Goal: Check status: Check status

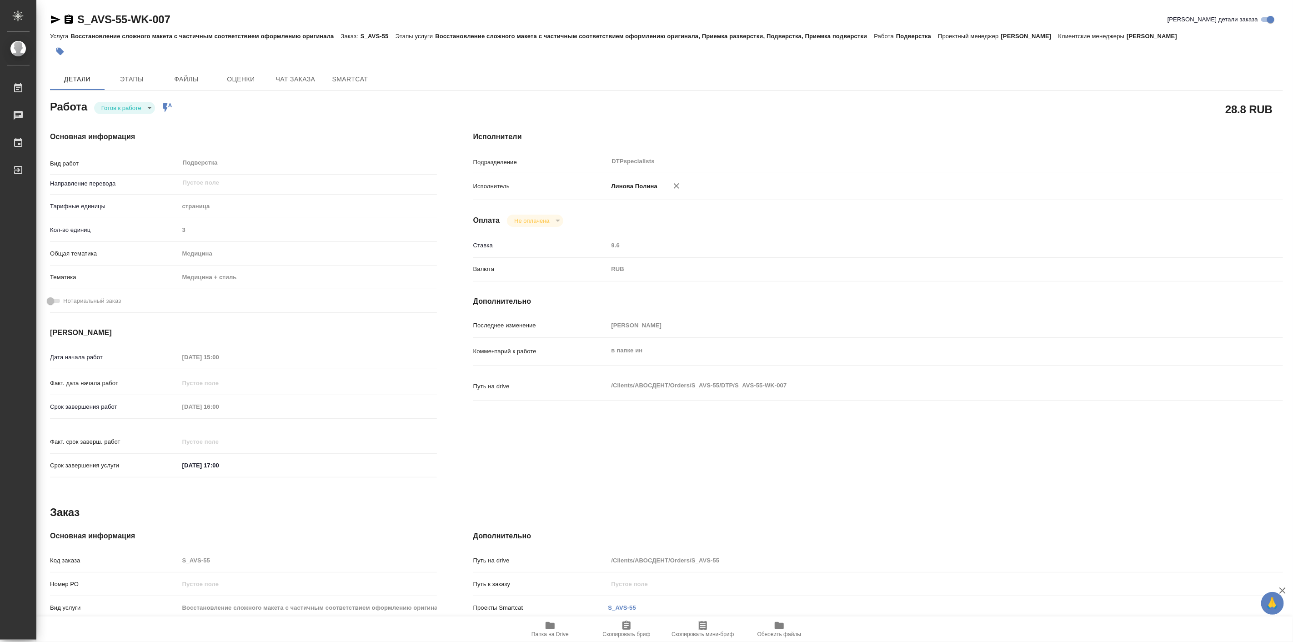
type textarea "x"
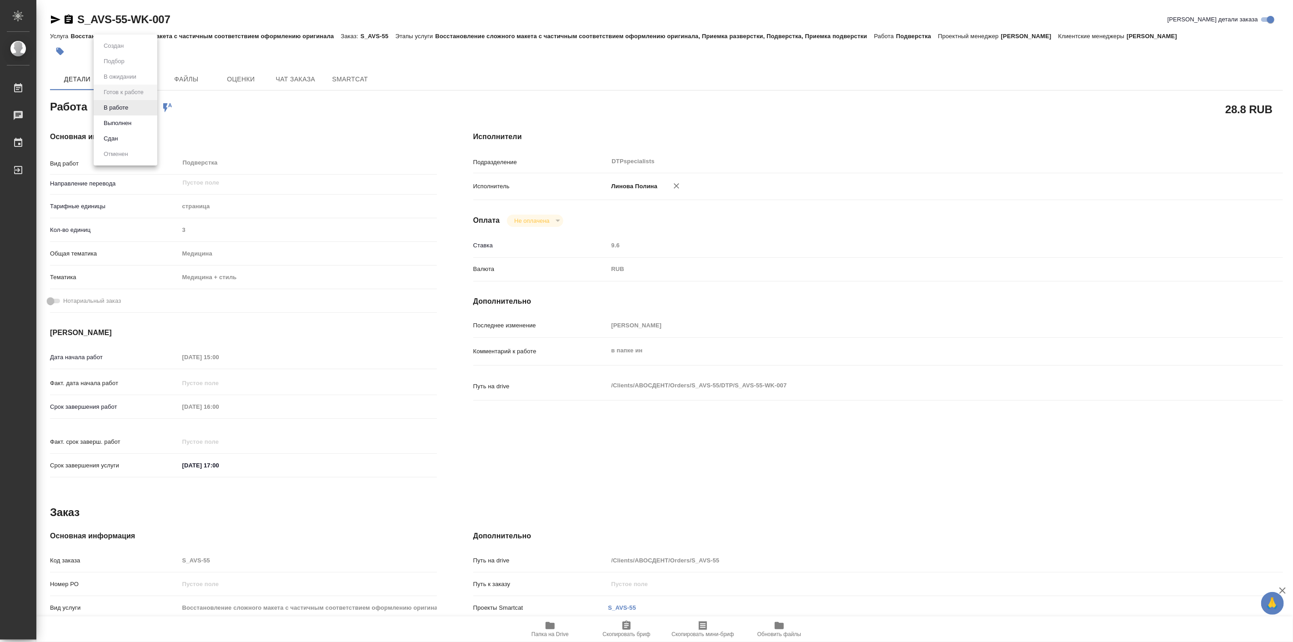
click at [142, 106] on body "🙏 .cls-1 fill:#fff; AWATERA Linova Polina Работы 0 Чаты График Выйти S_AVS-55-W…" at bounding box center [646, 321] width 1293 height 642
type textarea "x"
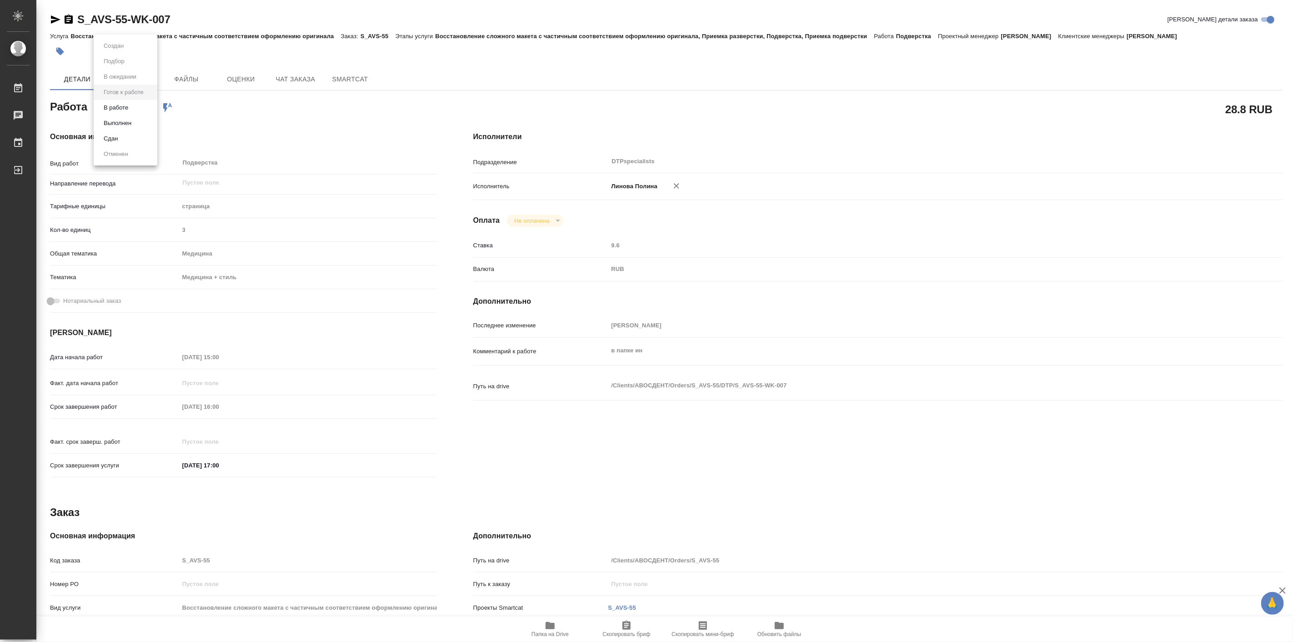
type textarea "x"
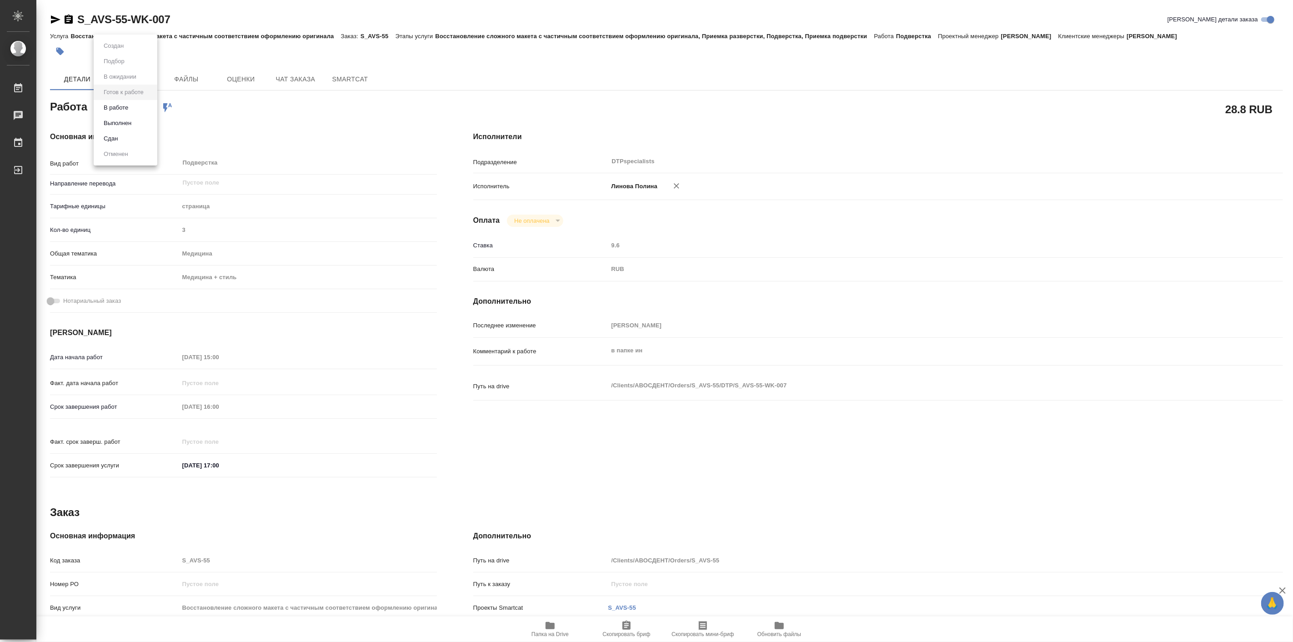
type textarea "x"
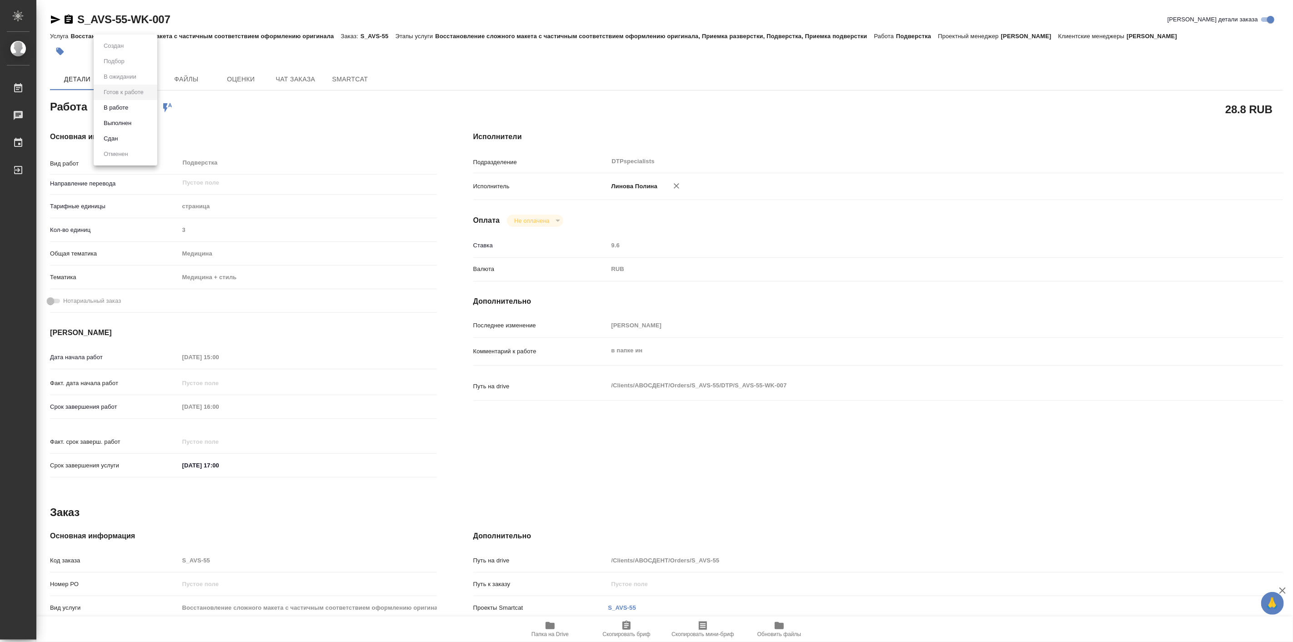
type textarea "x"
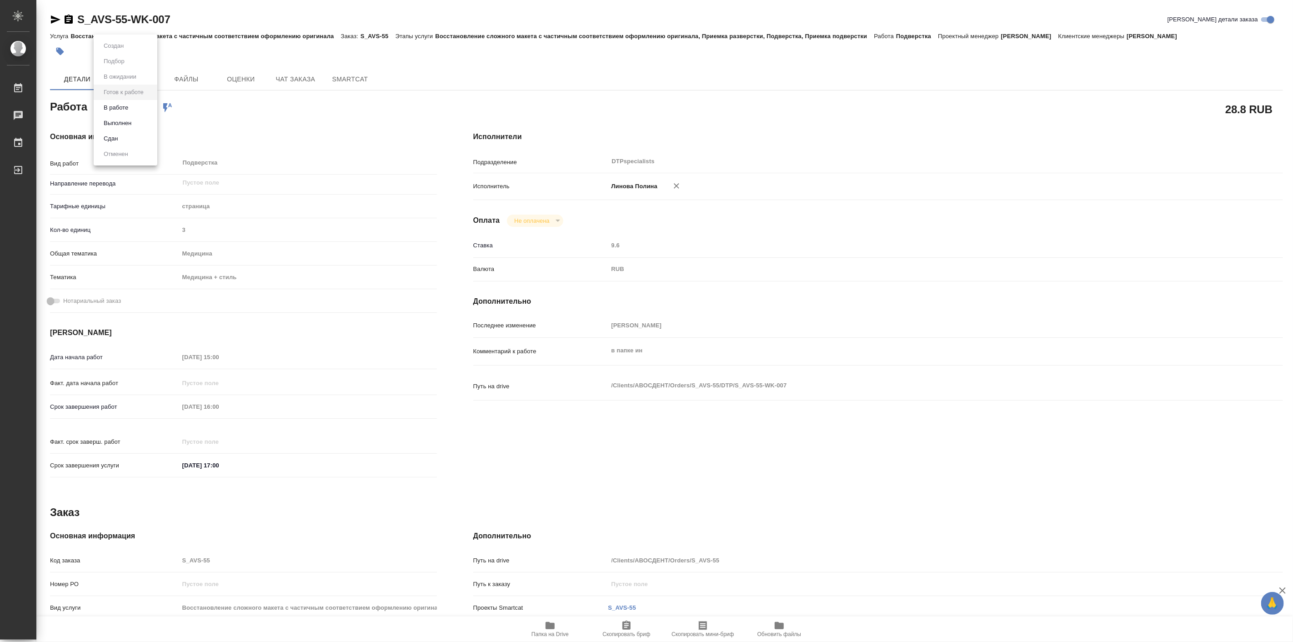
type textarea "x"
click at [143, 110] on li "В работе" at bounding box center [126, 107] width 64 height 15
type textarea "x"
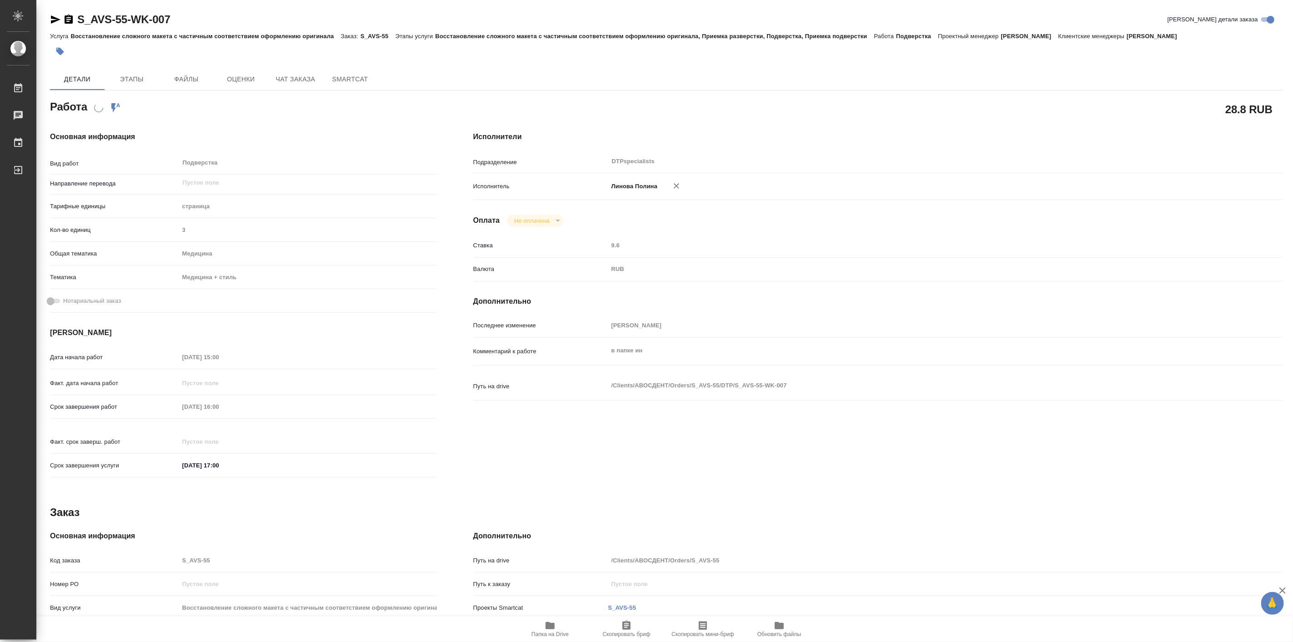
type textarea "x"
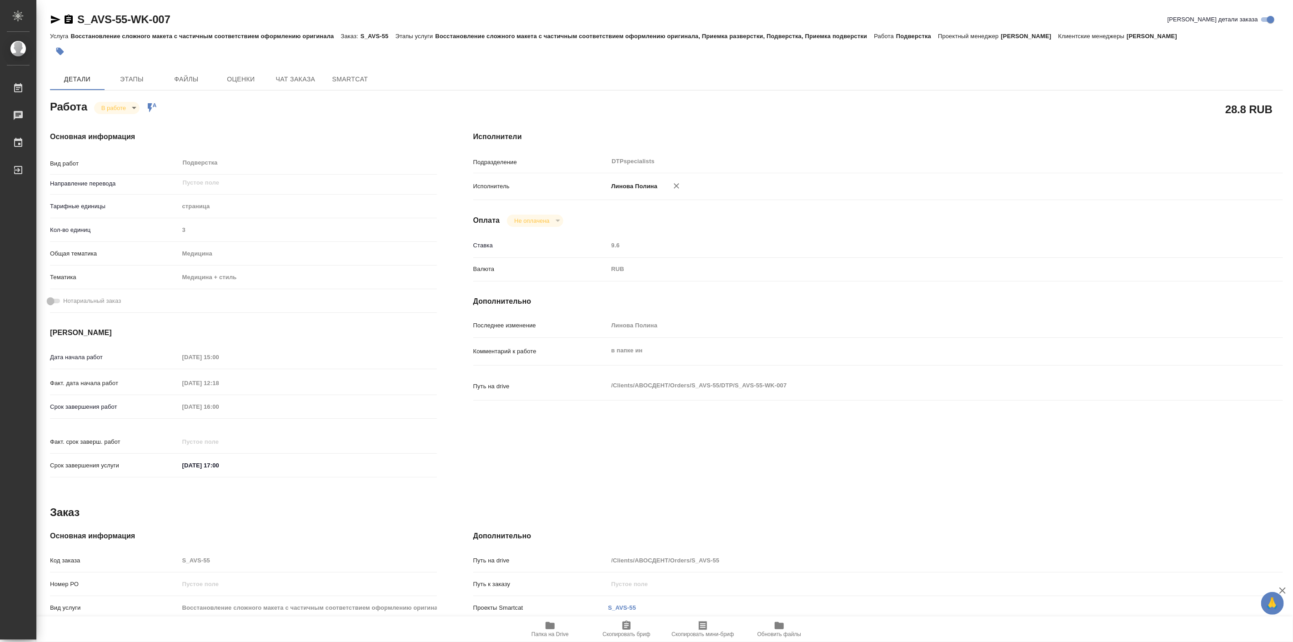
type textarea "x"
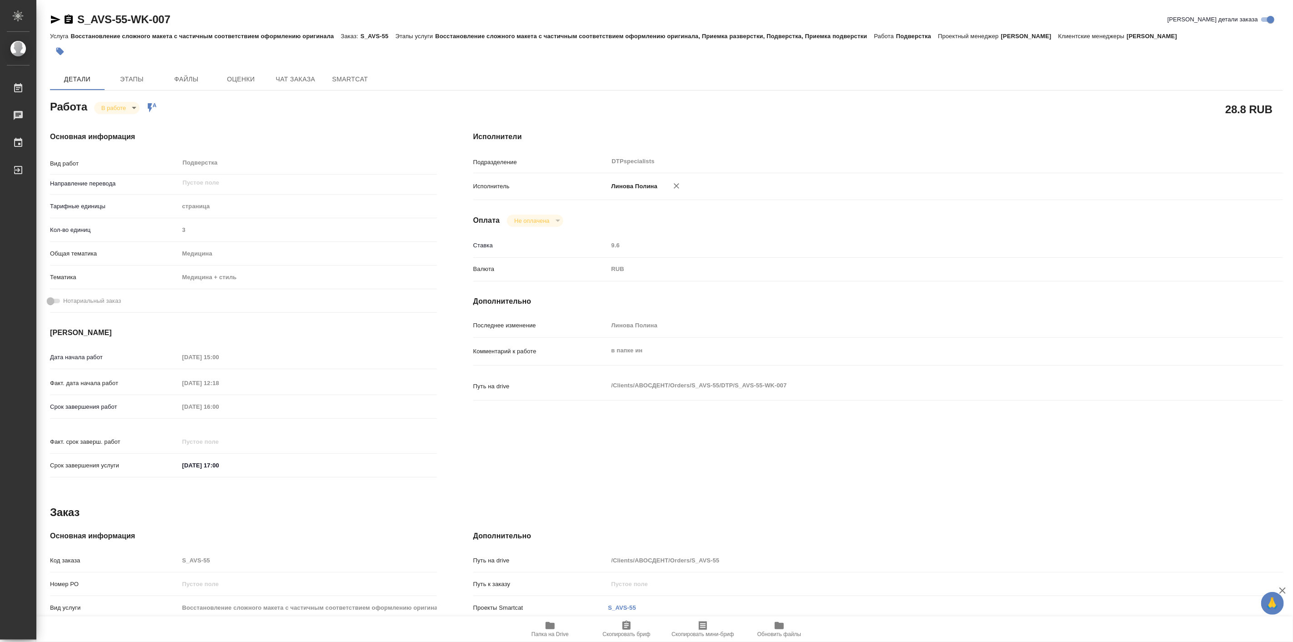
type textarea "x"
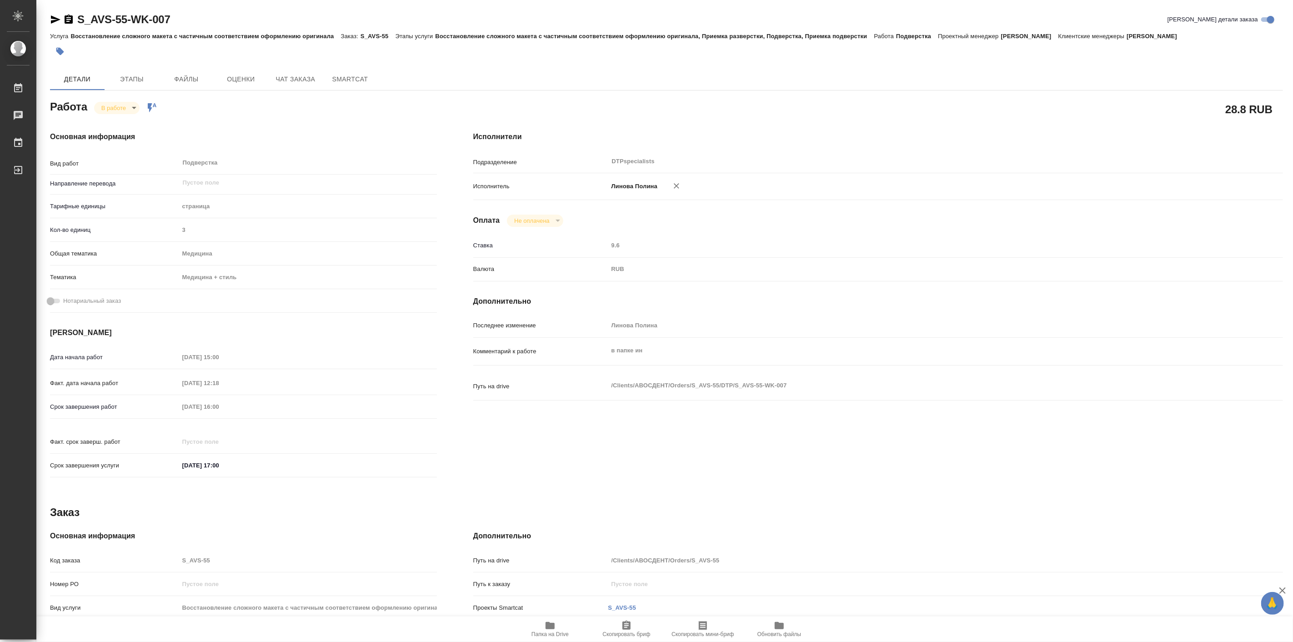
type textarea "x"
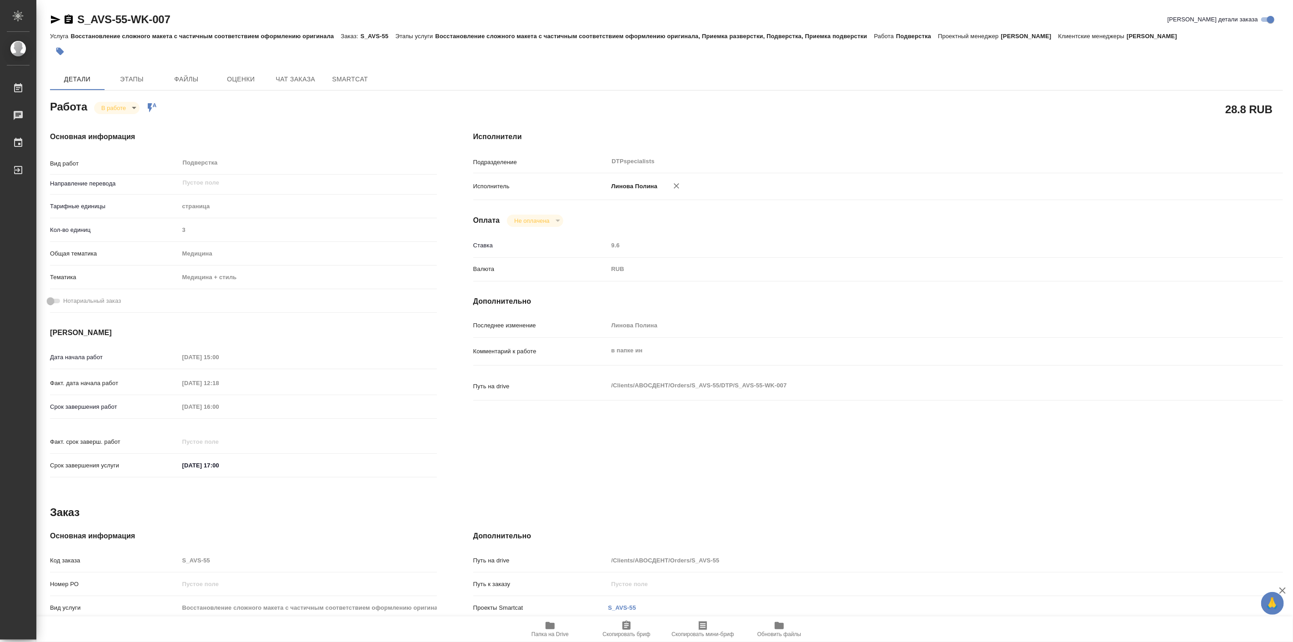
type textarea "x"
click at [553, 628] on icon "button" at bounding box center [549, 625] width 9 height 7
click at [123, 99] on div "Работа В работе inProgress Работа включена в последовательность" at bounding box center [243, 106] width 387 height 16
click at [124, 105] on body "🙏 .cls-1 fill:#fff; AWATERA Linova Polina Работы 0 Чаты График Выйти S_AVS-55-W…" at bounding box center [646, 321] width 1293 height 642
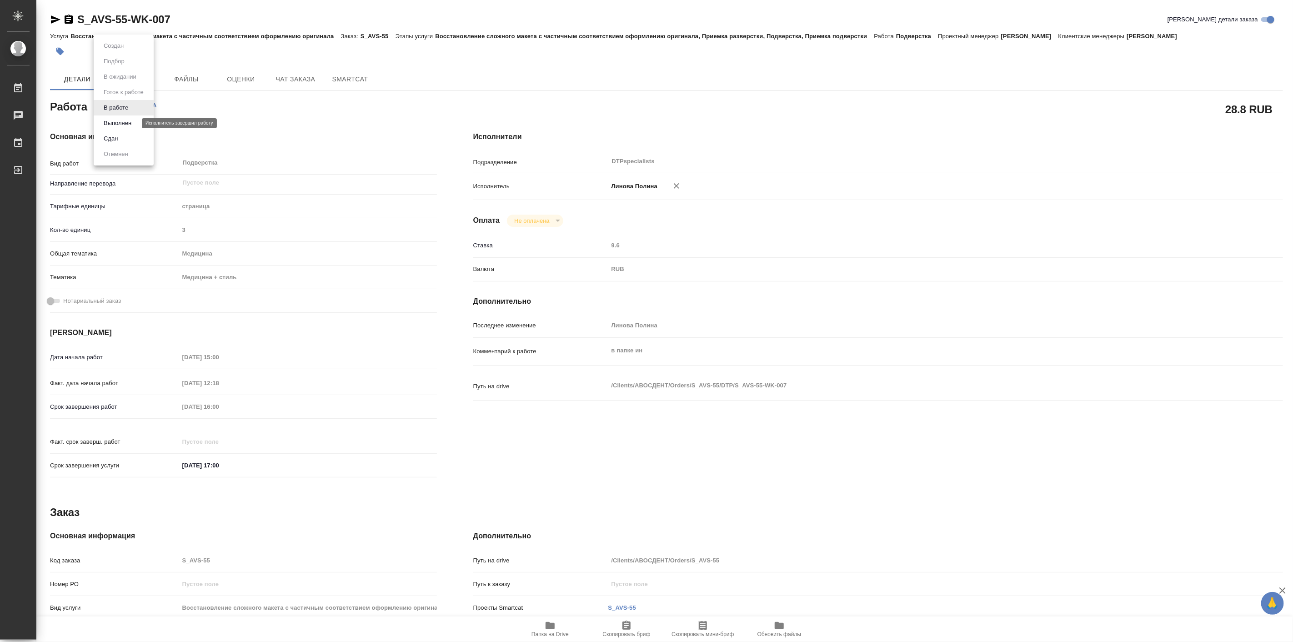
click at [131, 121] on button "Выполнен" at bounding box center [117, 123] width 33 height 10
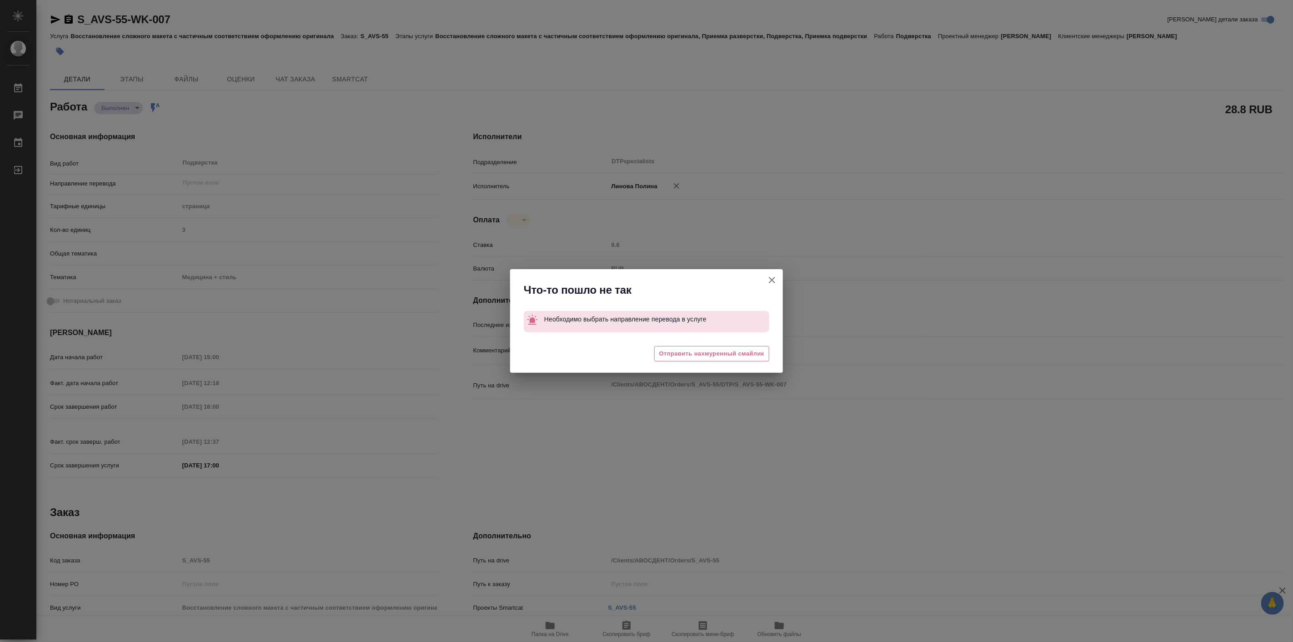
type textarea "x"
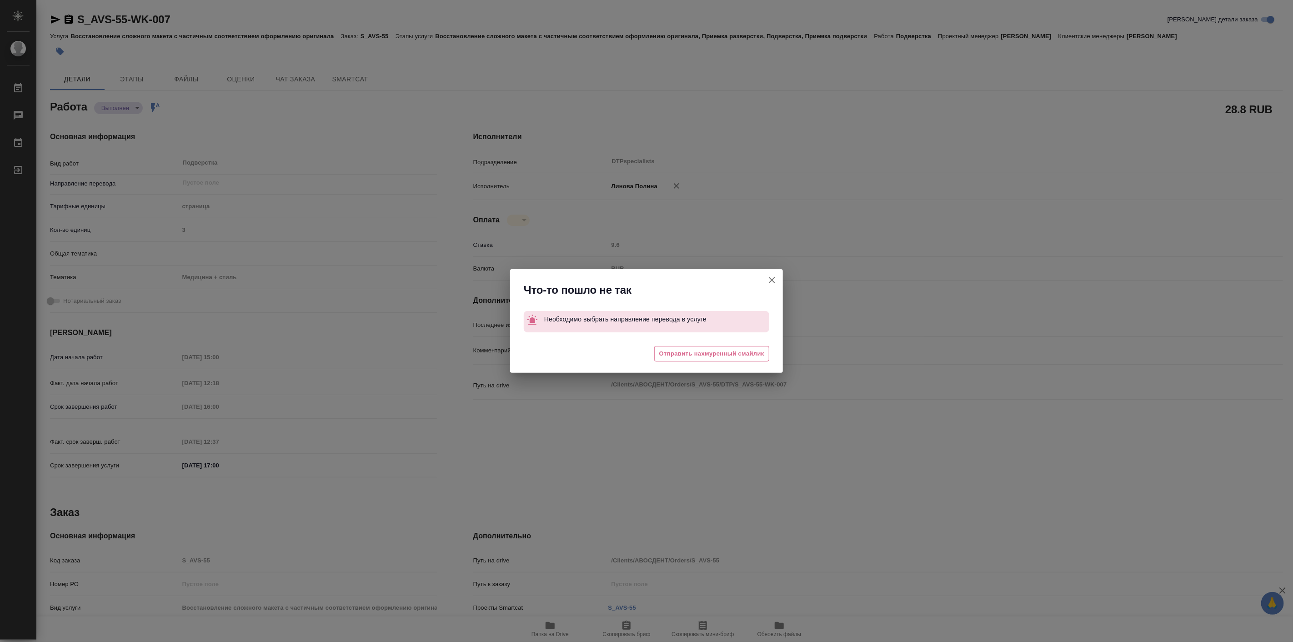
type textarea "x"
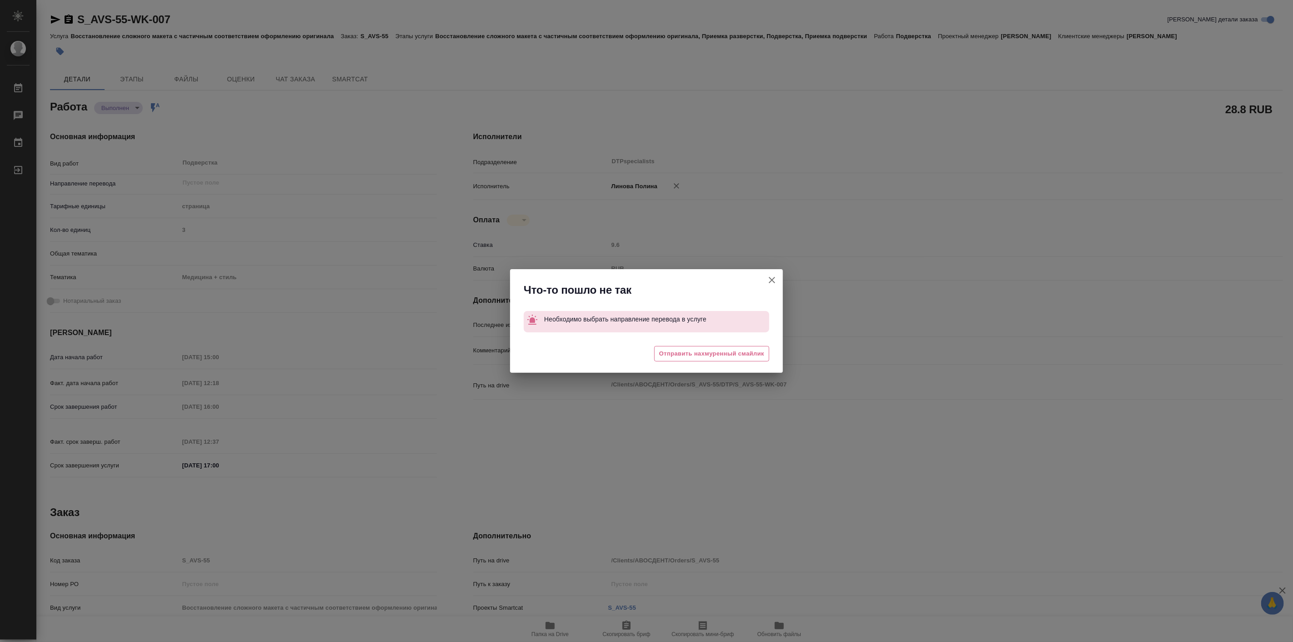
type textarea "x"
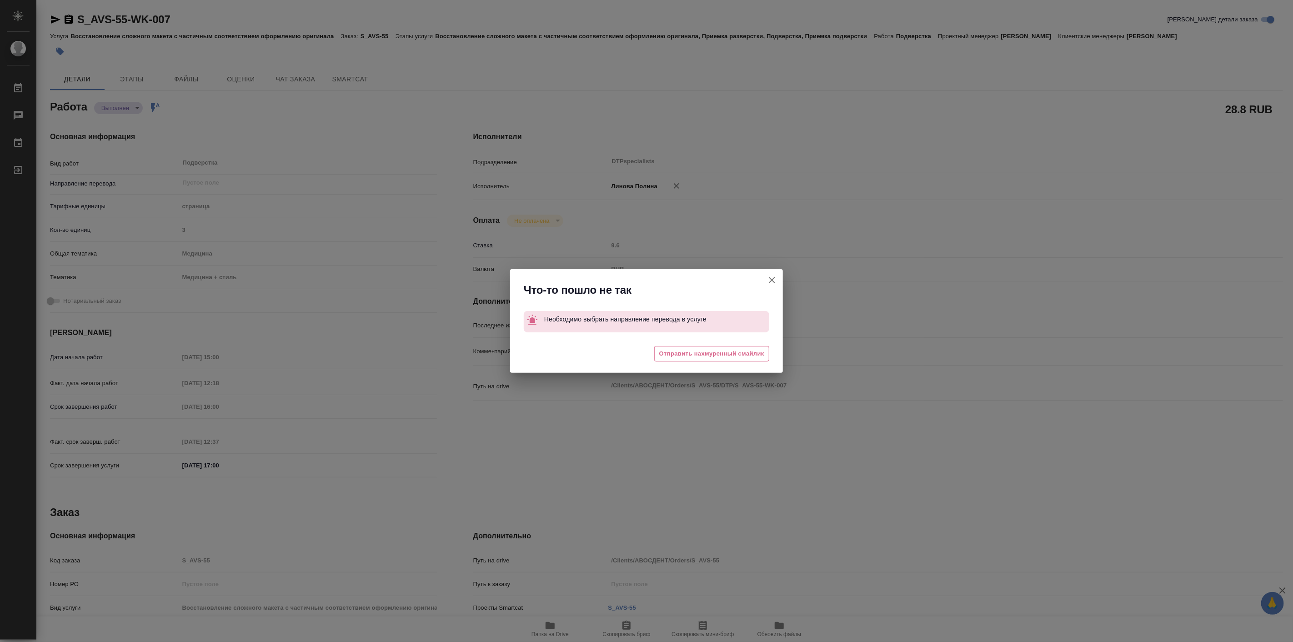
type textarea "x"
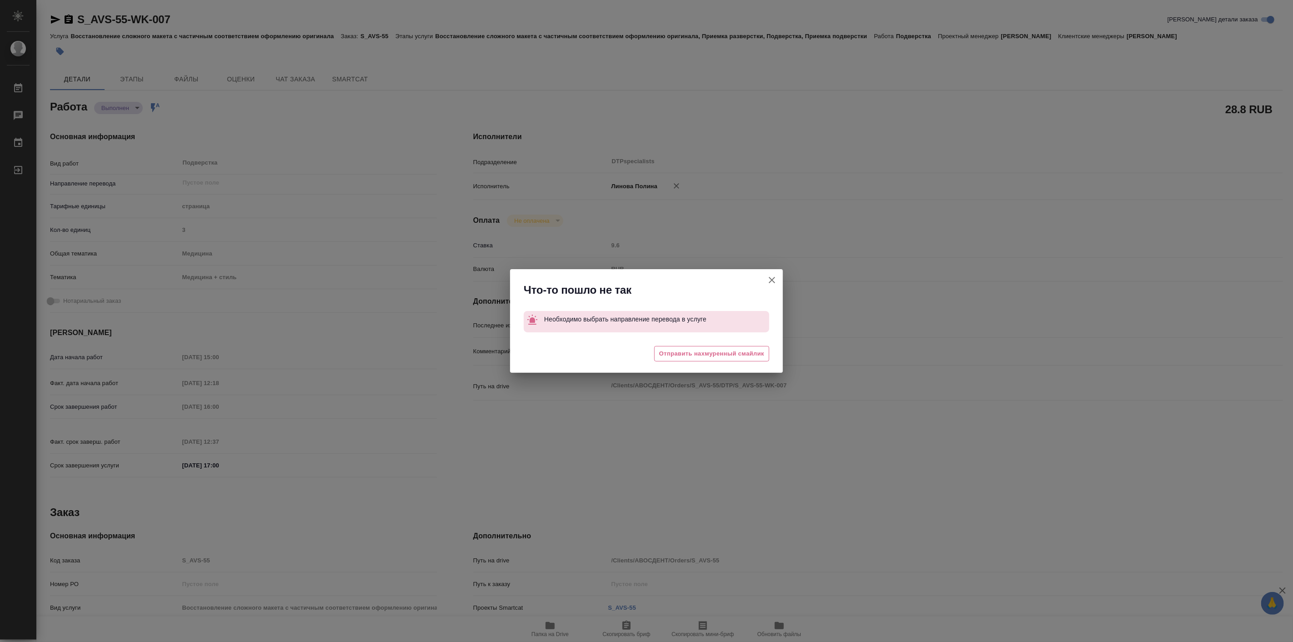
click at [774, 281] on icon "button" at bounding box center [772, 280] width 6 height 6
type textarea "x"
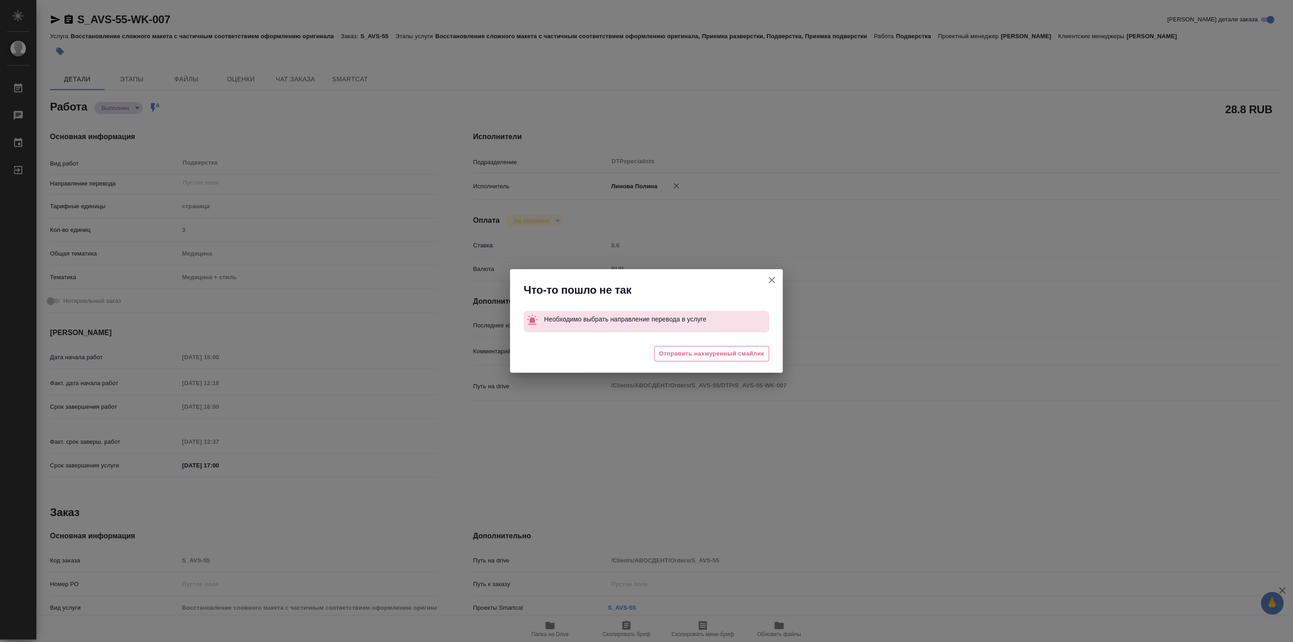
type textarea "x"
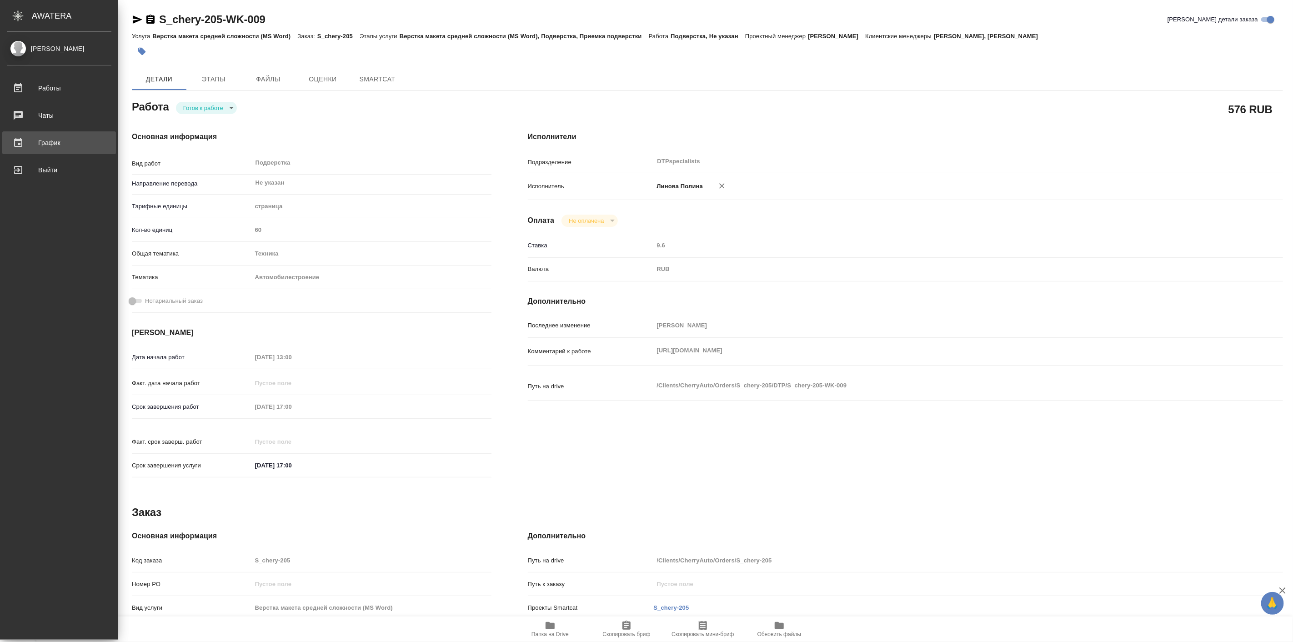
type textarea "x"
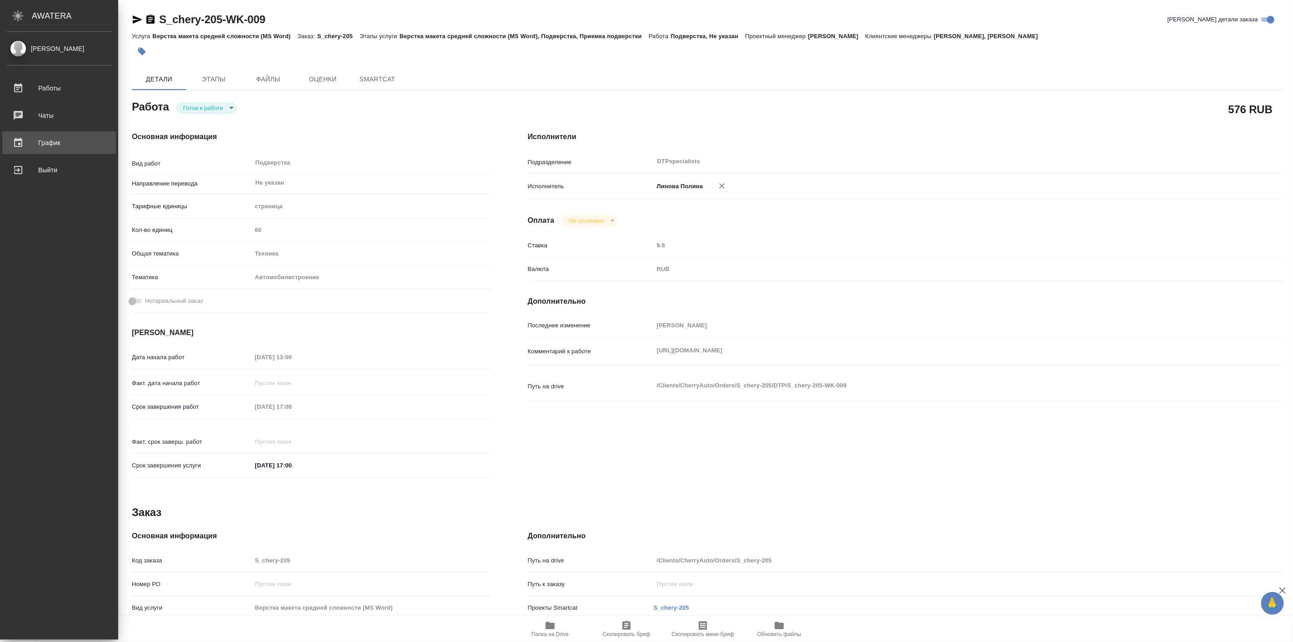
type textarea "x"
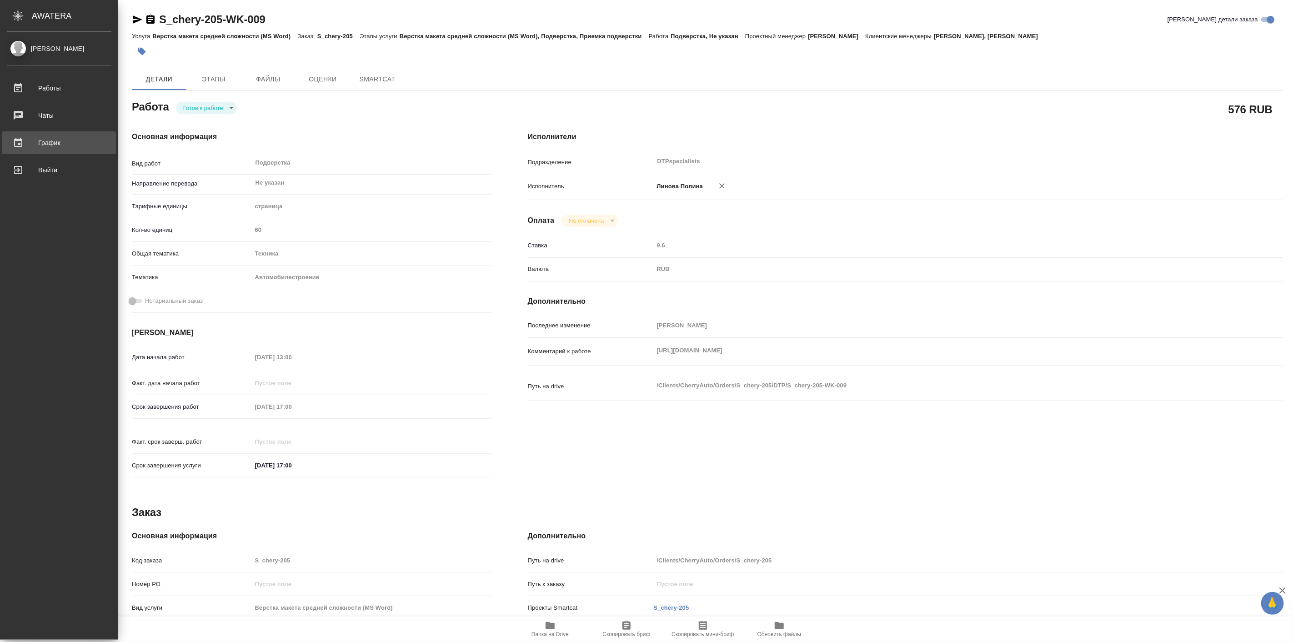
type textarea "x"
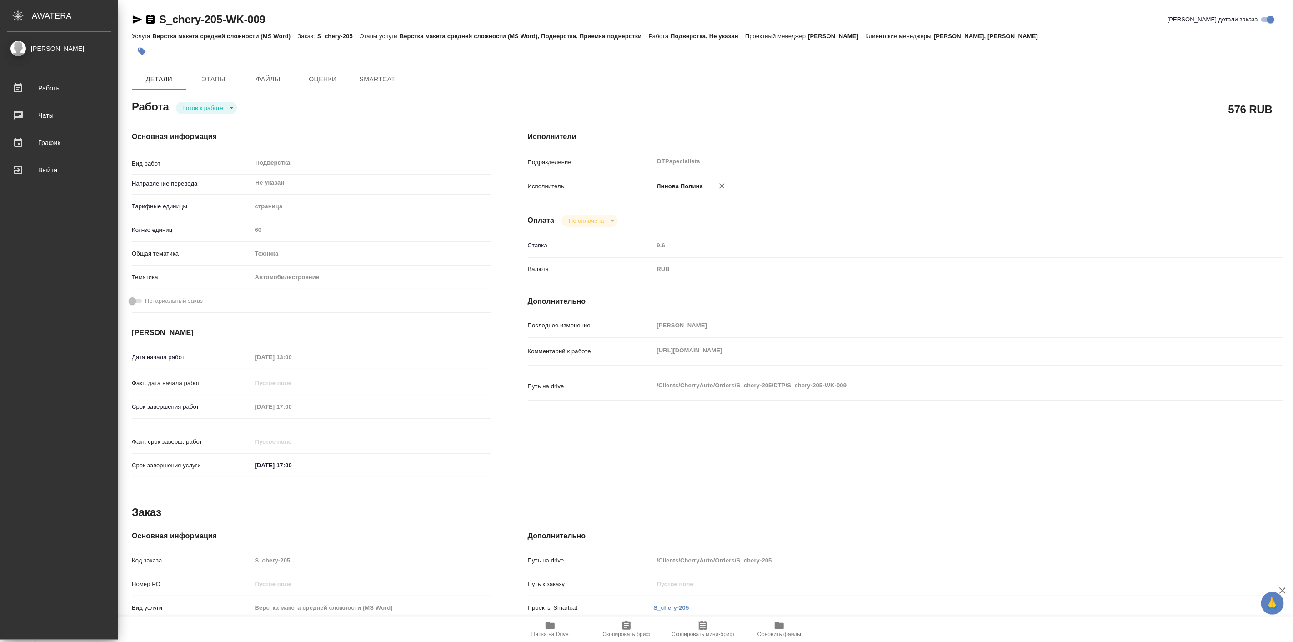
type textarea "x"
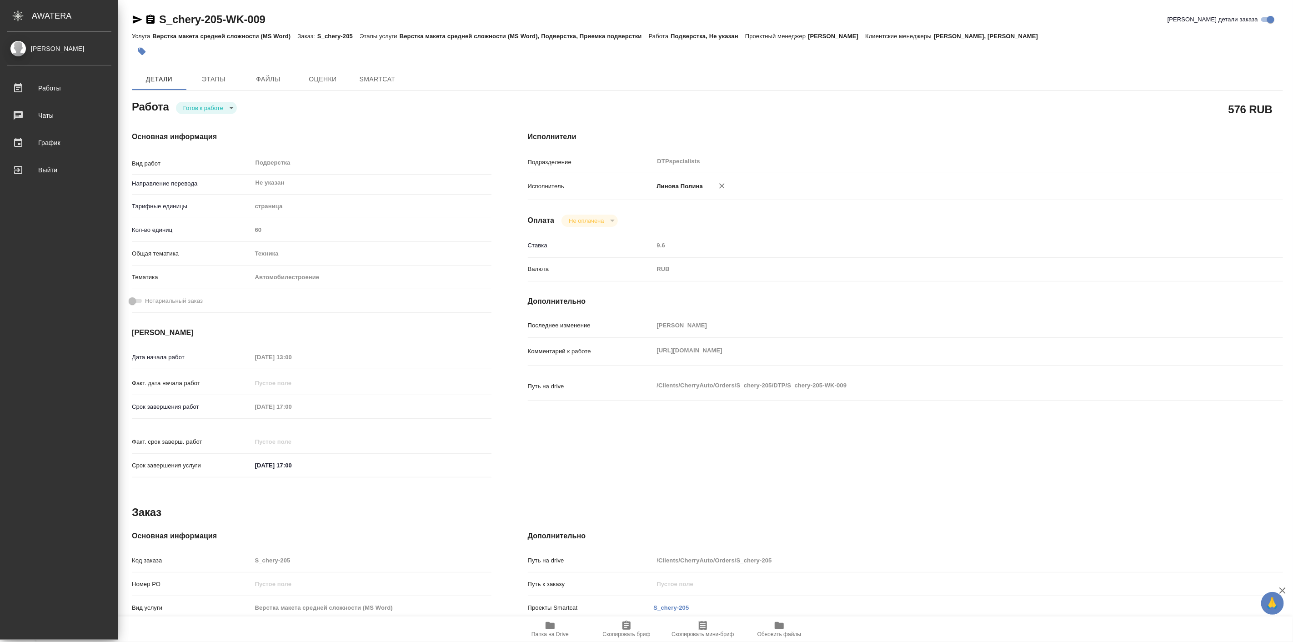
type textarea "x"
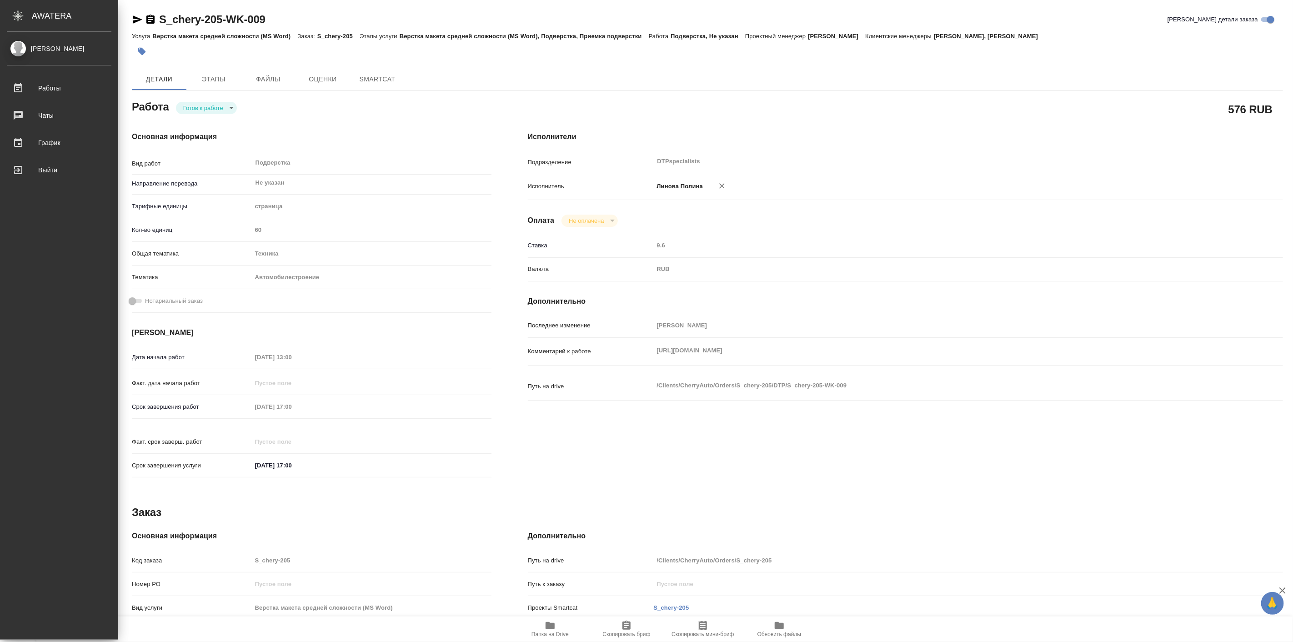
type textarea "x"
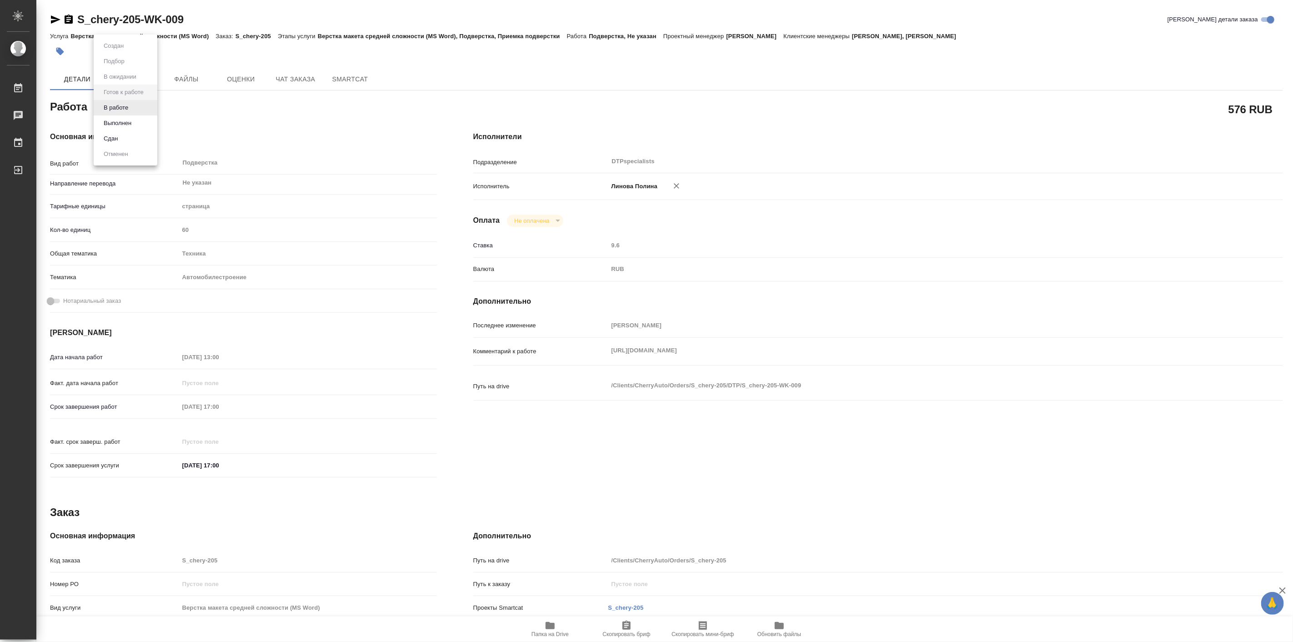
click at [142, 108] on body "🙏 .cls-1 fill:#fff; AWATERA Linova Polina Работы Чаты График Выйти S_chery-205-…" at bounding box center [646, 321] width 1293 height 642
type textarea "x"
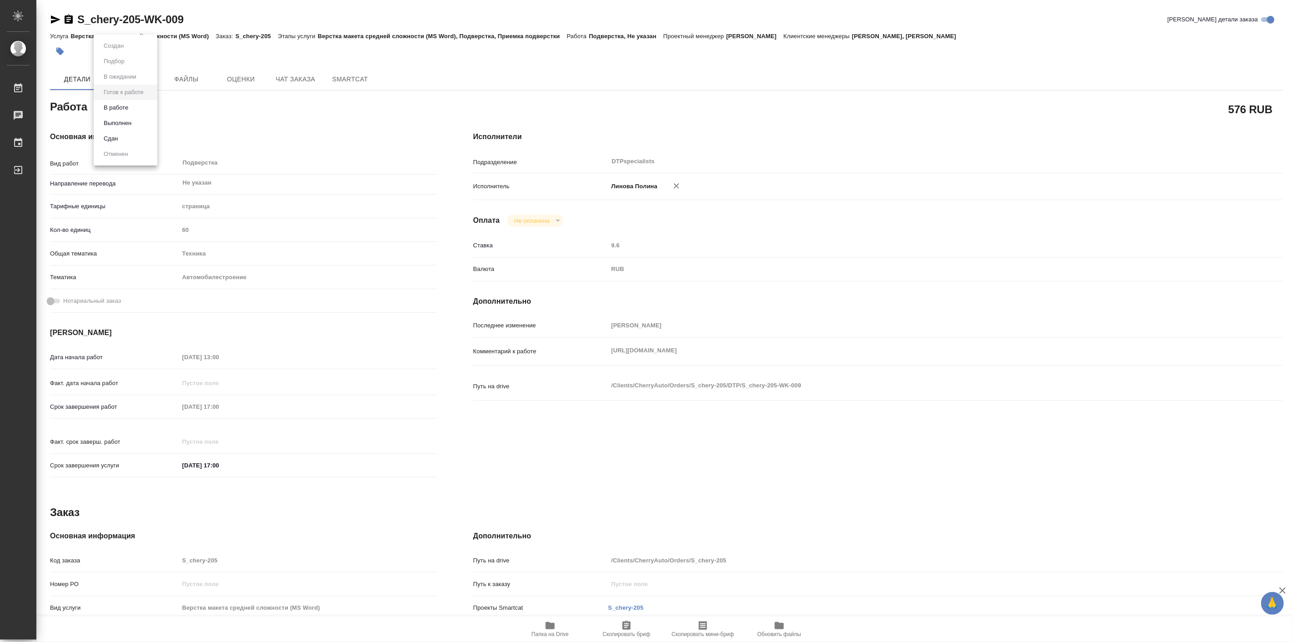
type textarea "x"
click at [134, 110] on li "В работе" at bounding box center [126, 107] width 64 height 15
type textarea "x"
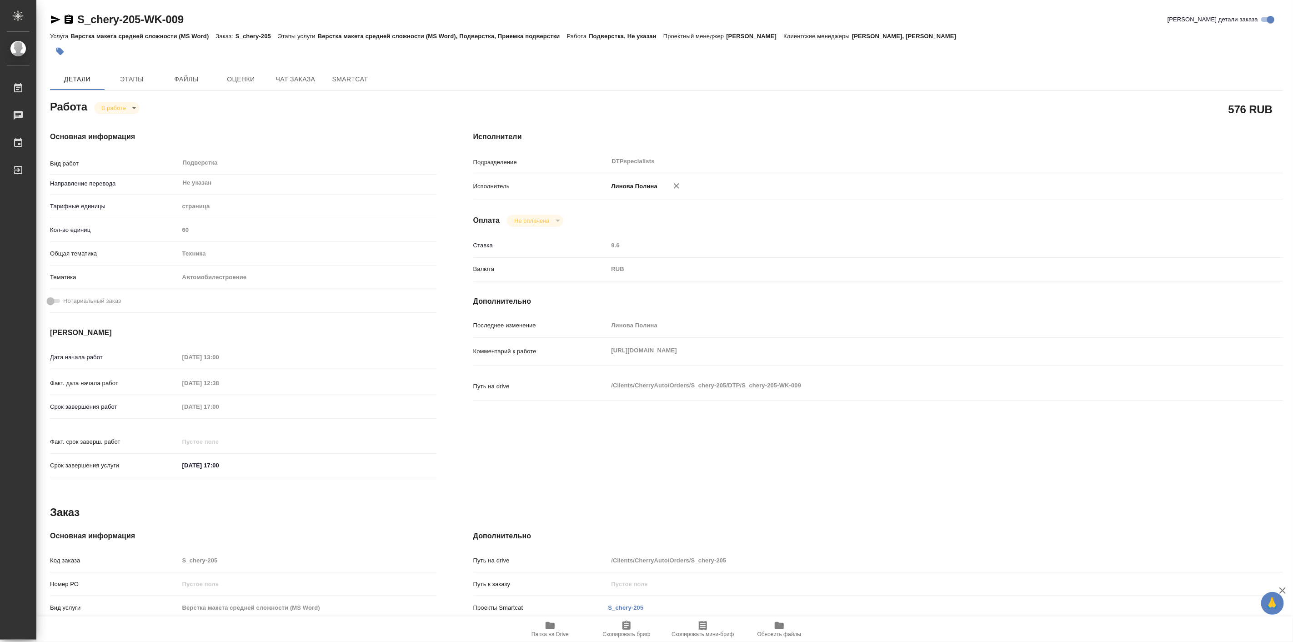
type textarea "x"
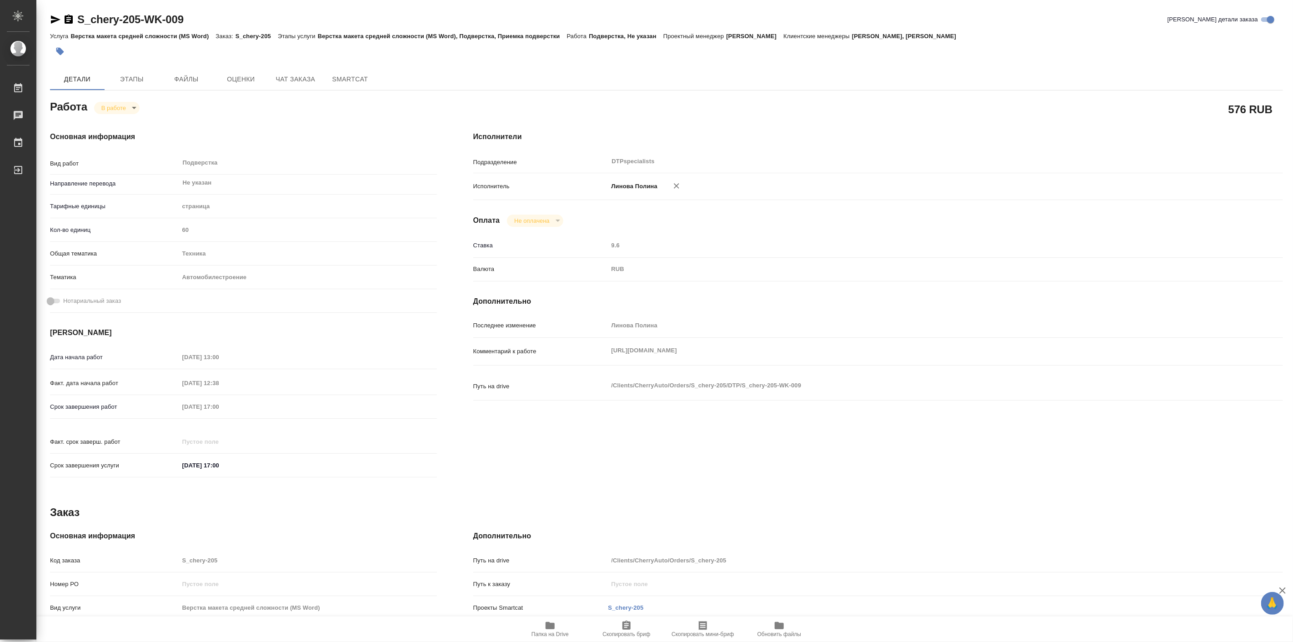
type textarea "x"
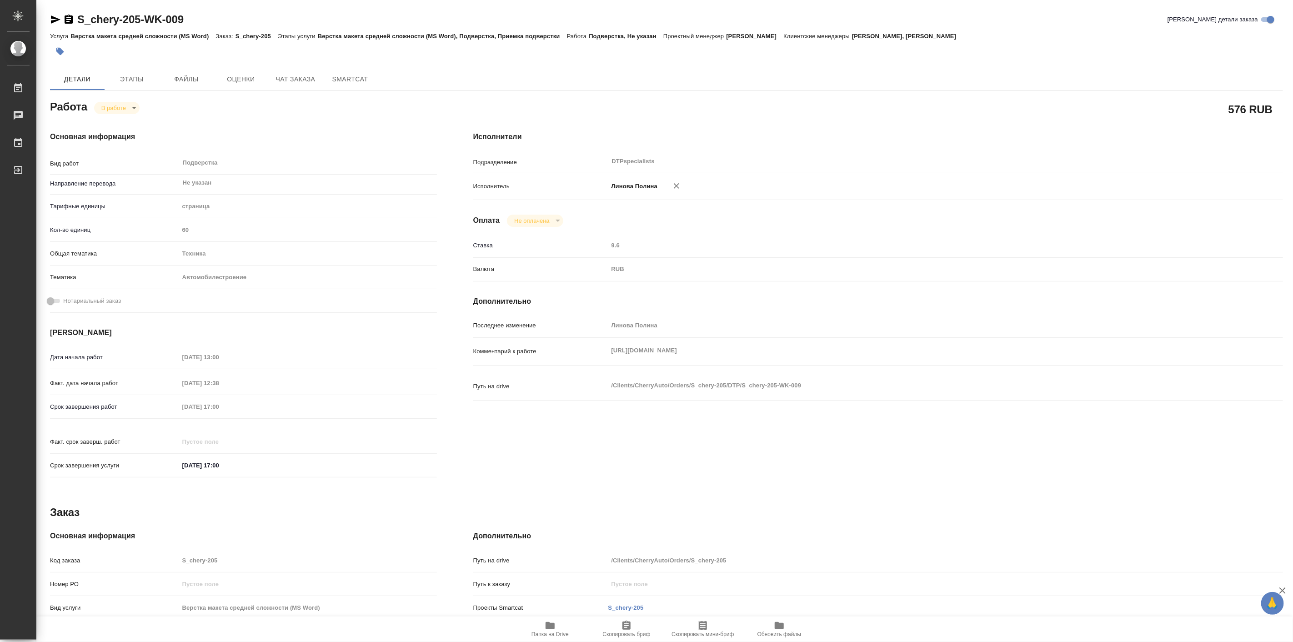
type textarea "x"
drag, startPoint x: 76, startPoint y: 8, endPoint x: 139, endPoint y: 20, distance: 64.3
click at [139, 20] on div "S_chery-205-WK-009 Кратко детали заказа Услуга Верстка макета средней сложности…" at bounding box center [666, 387] width 1243 height 774
copy link "S_chery-205"
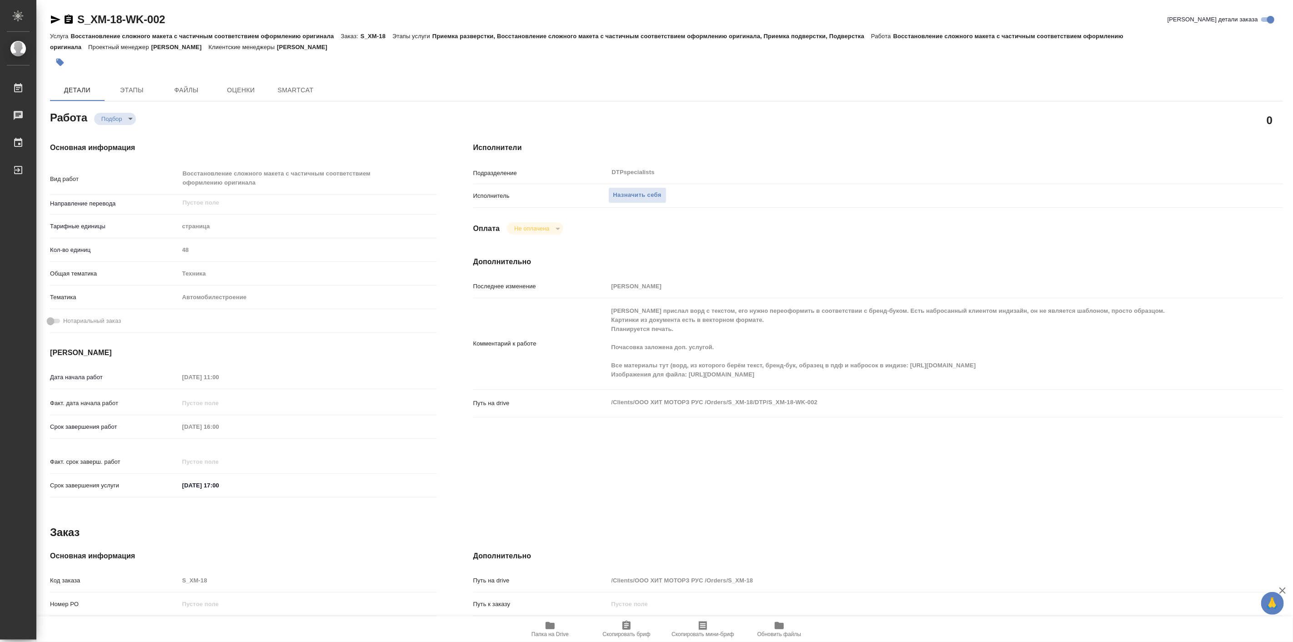
type textarea "x"
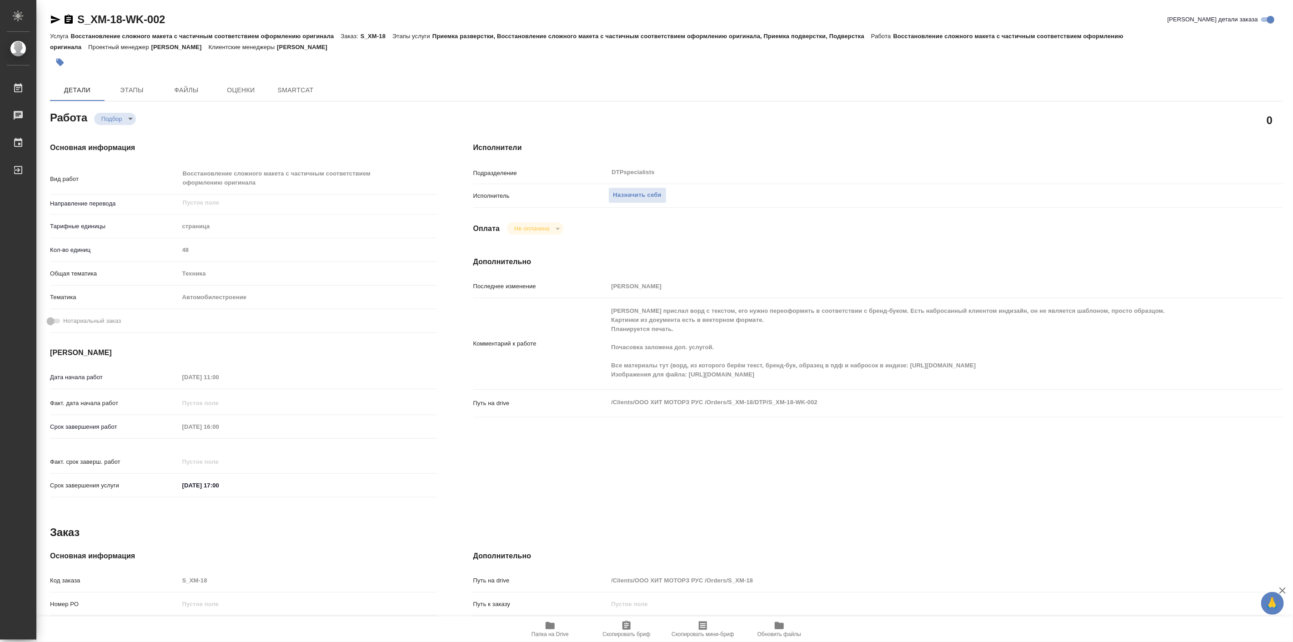
type textarea "x"
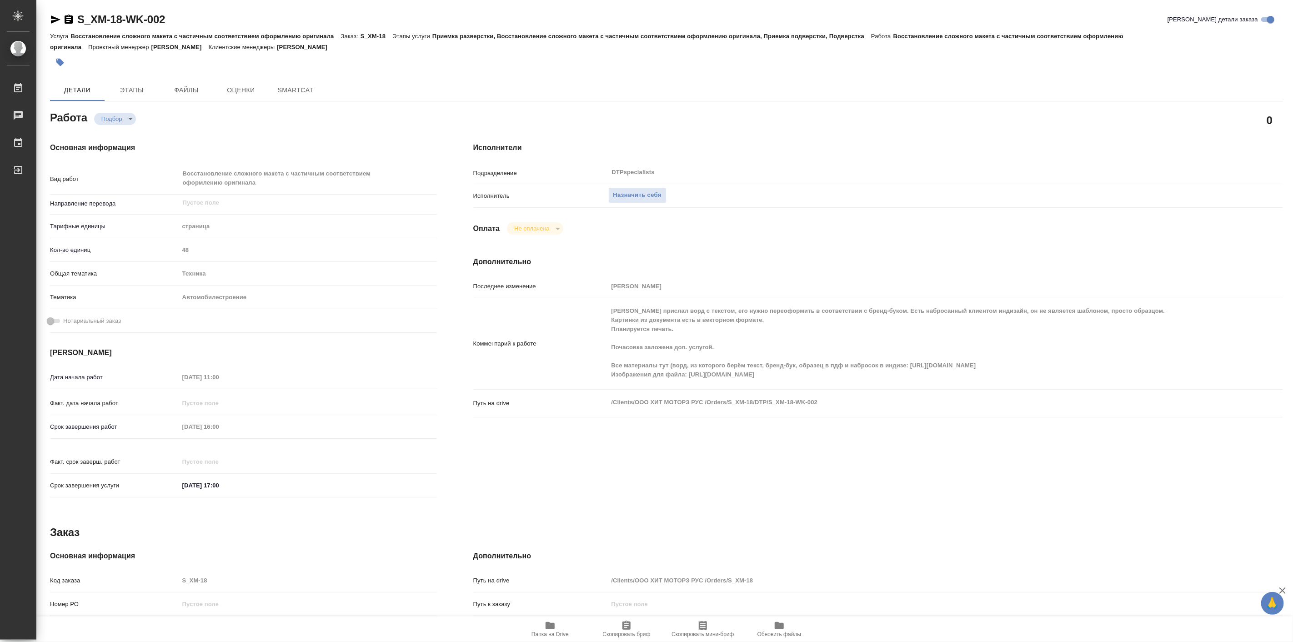
type textarea "x"
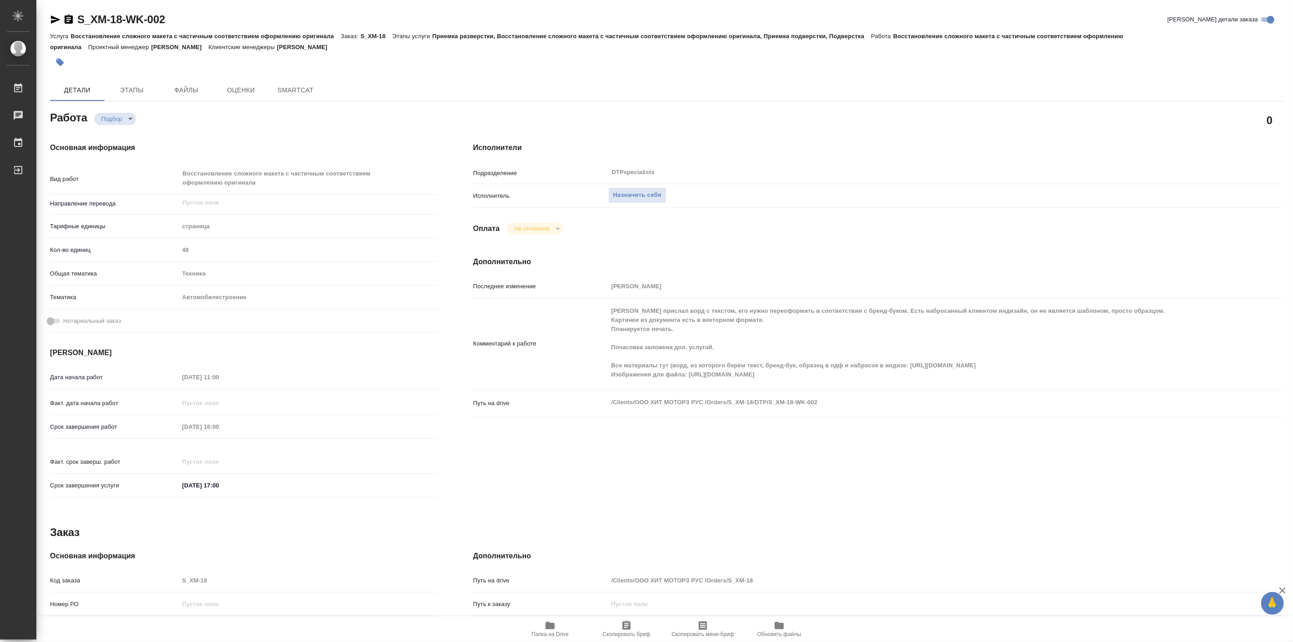
type textarea "x"
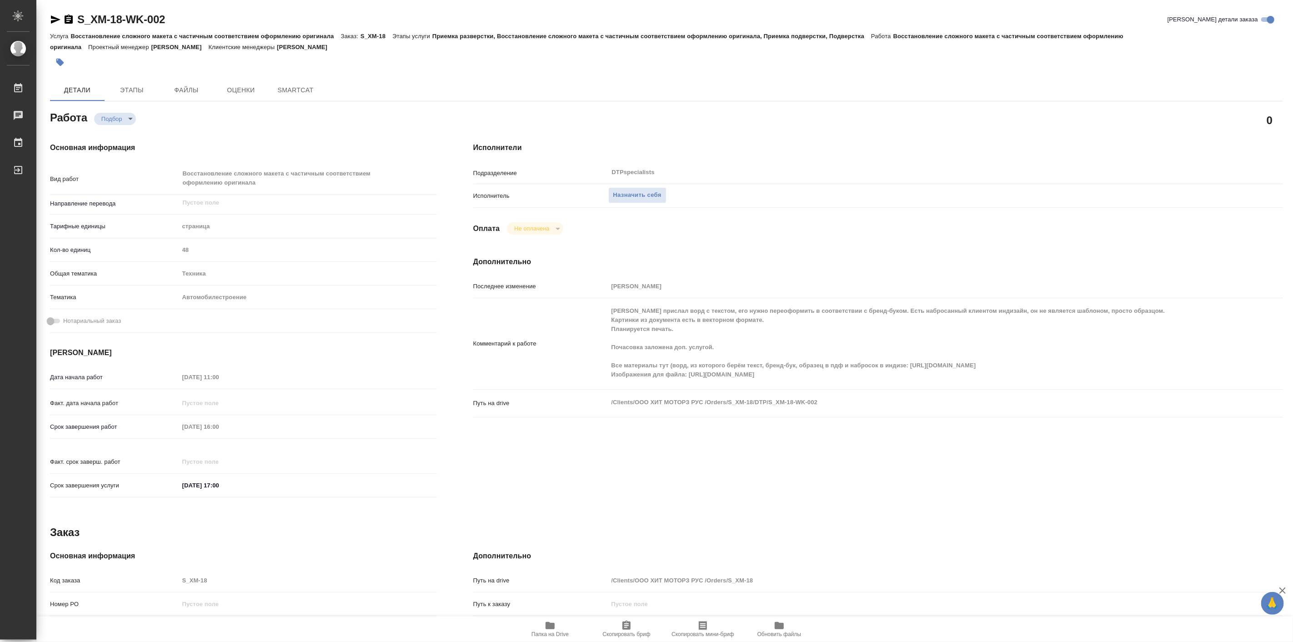
type textarea "x"
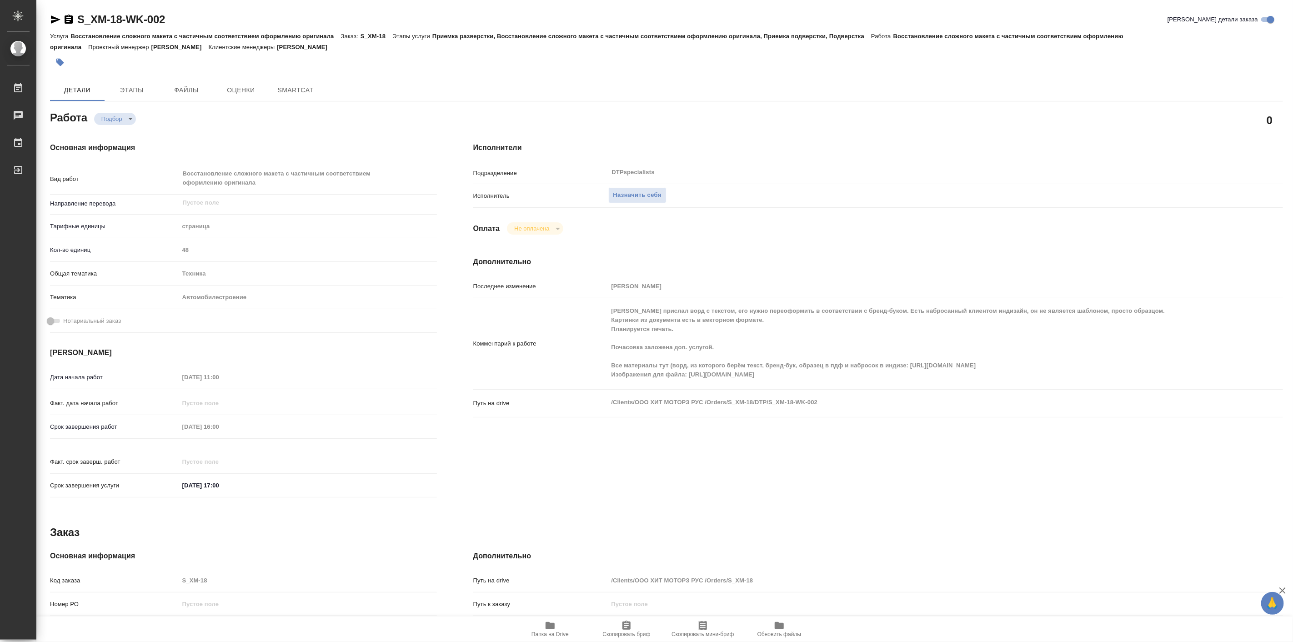
type textarea "x"
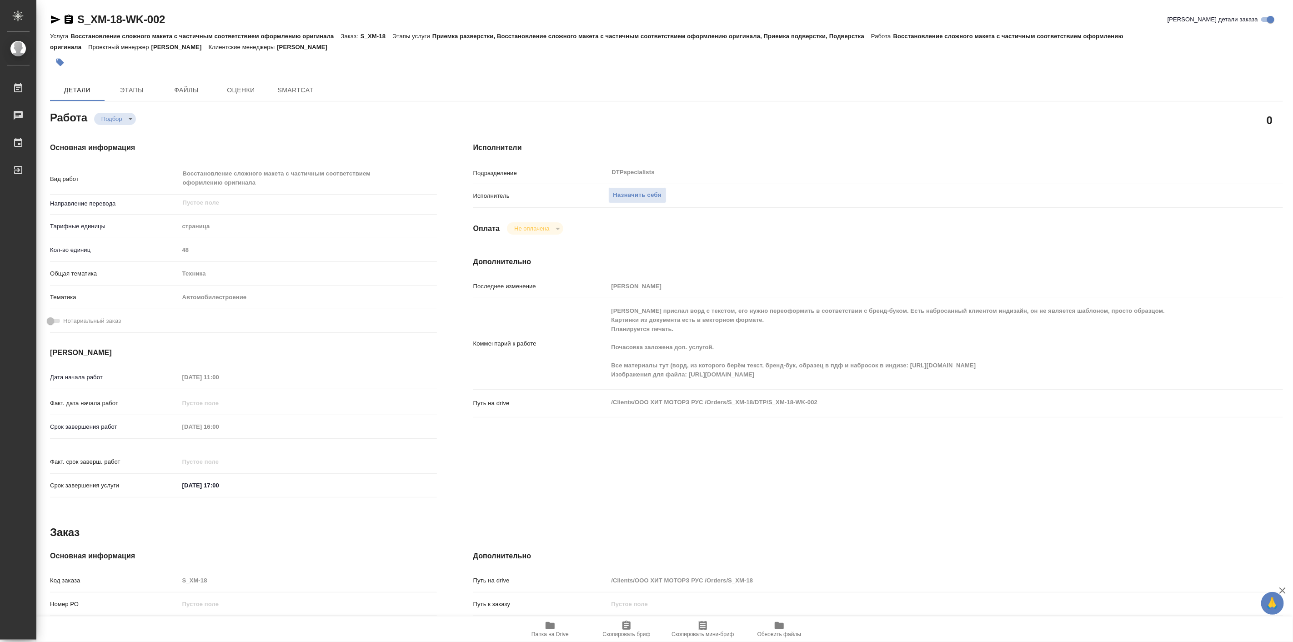
type textarea "x"
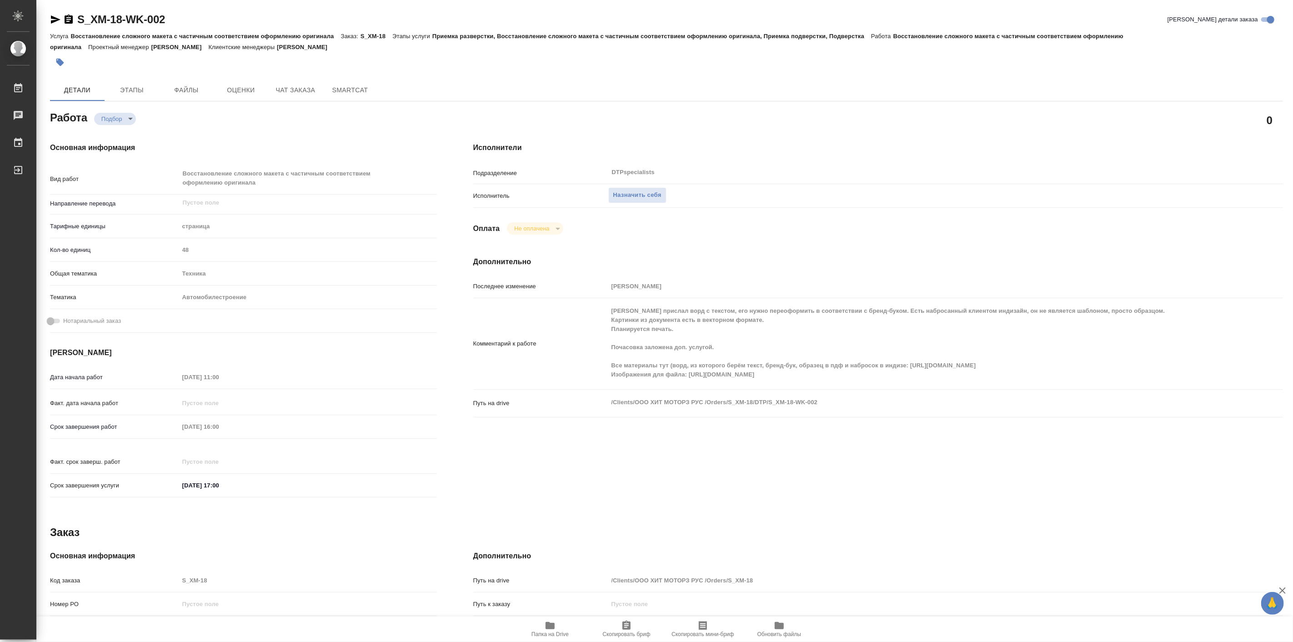
type textarea "x"
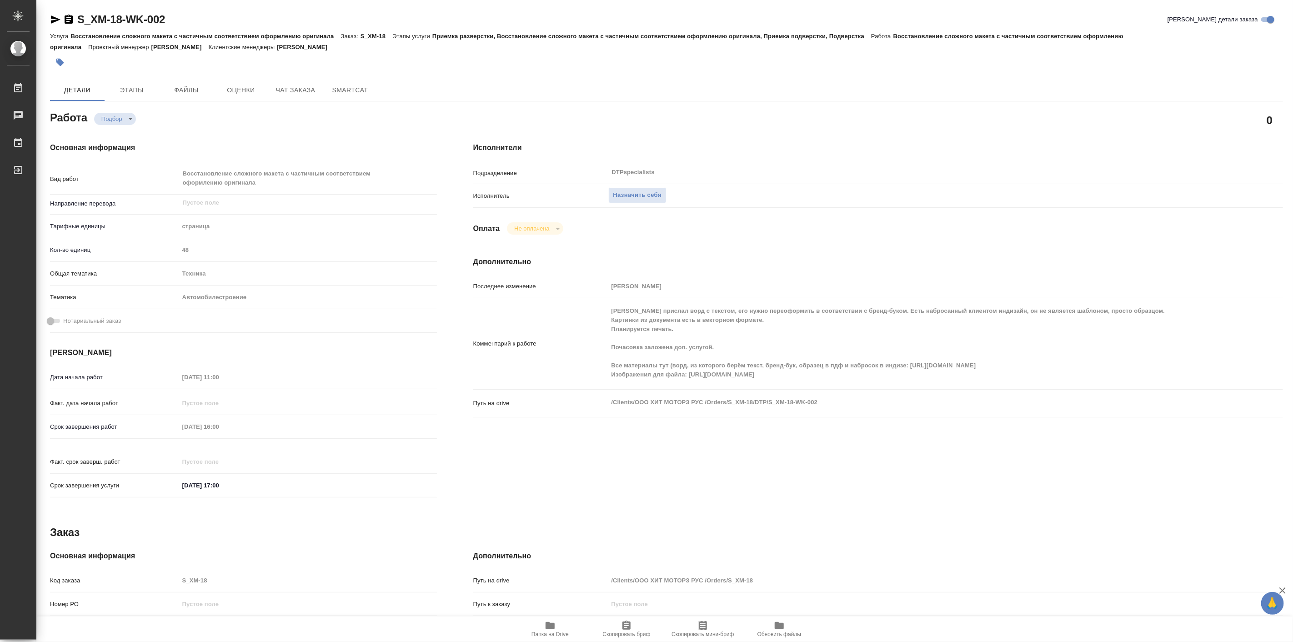
type textarea "x"
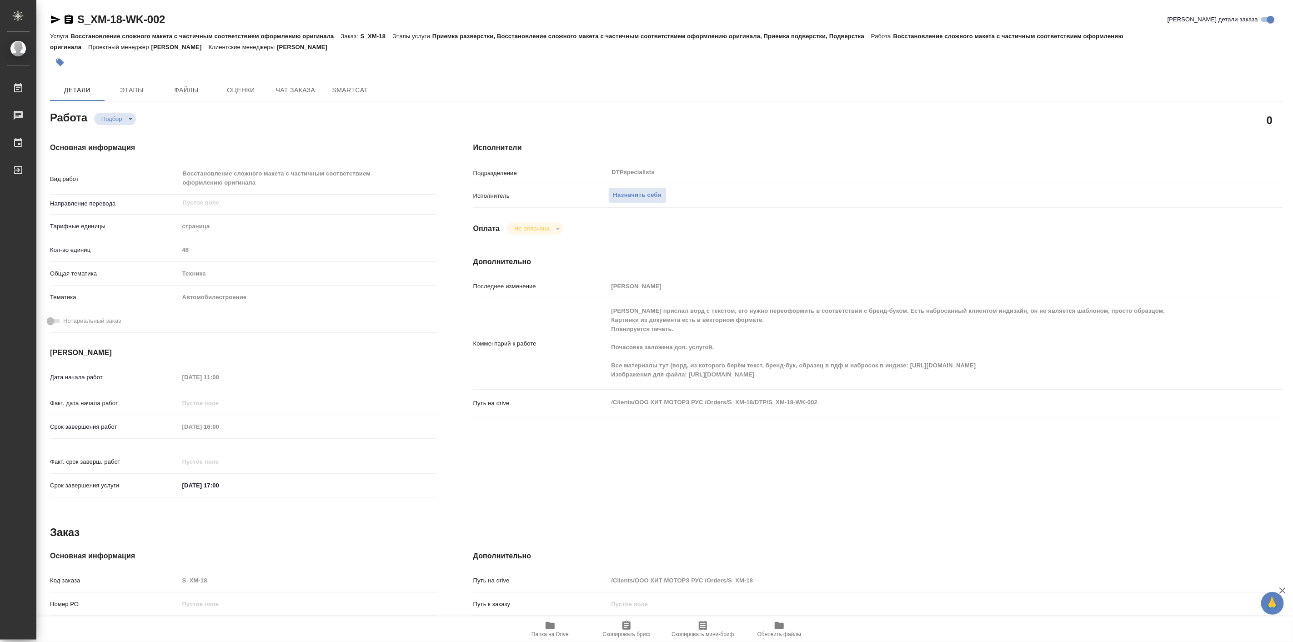
type textarea "x"
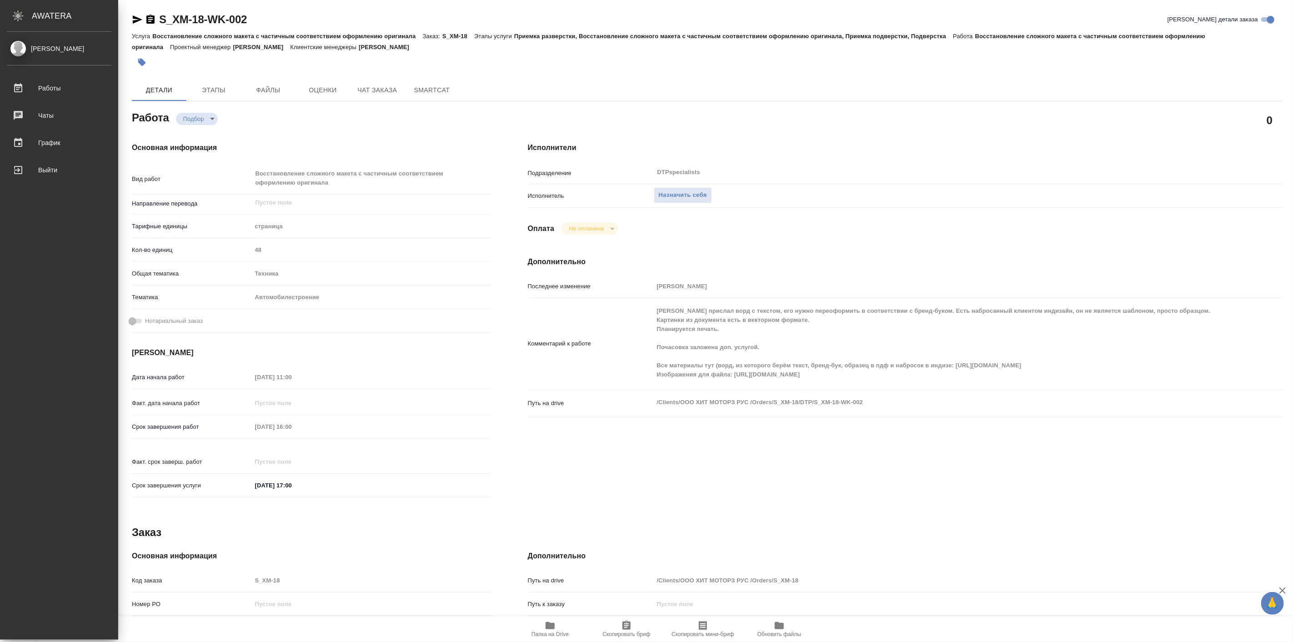
type textarea "x"
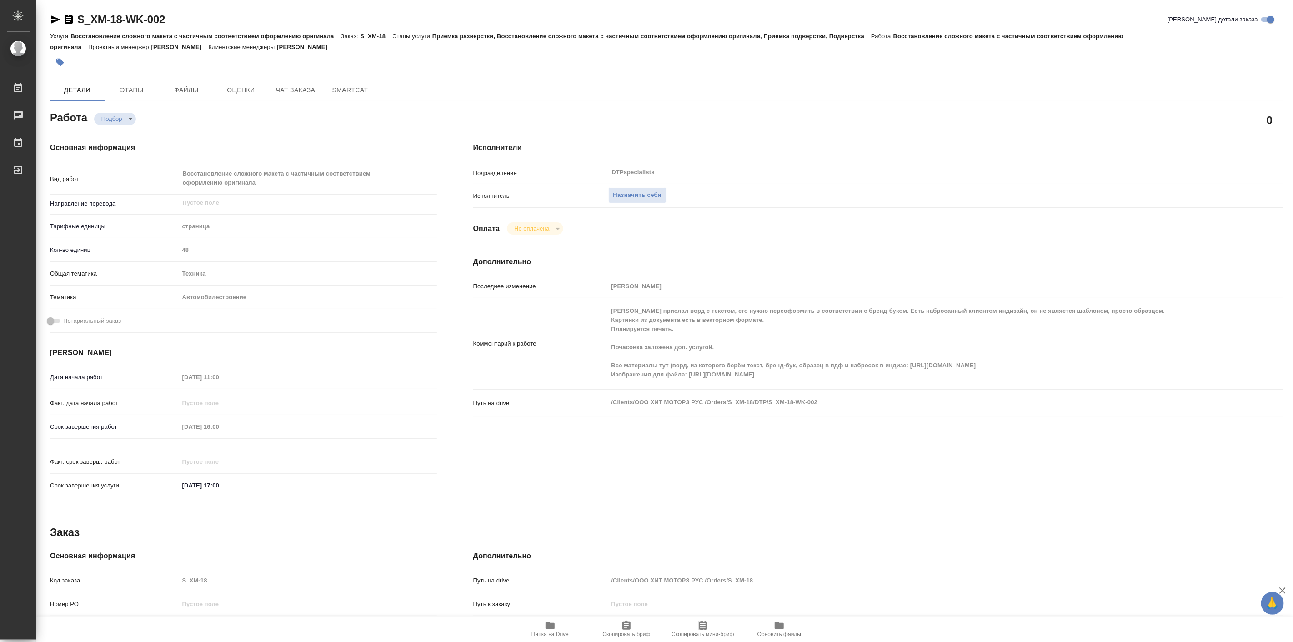
type textarea "x"
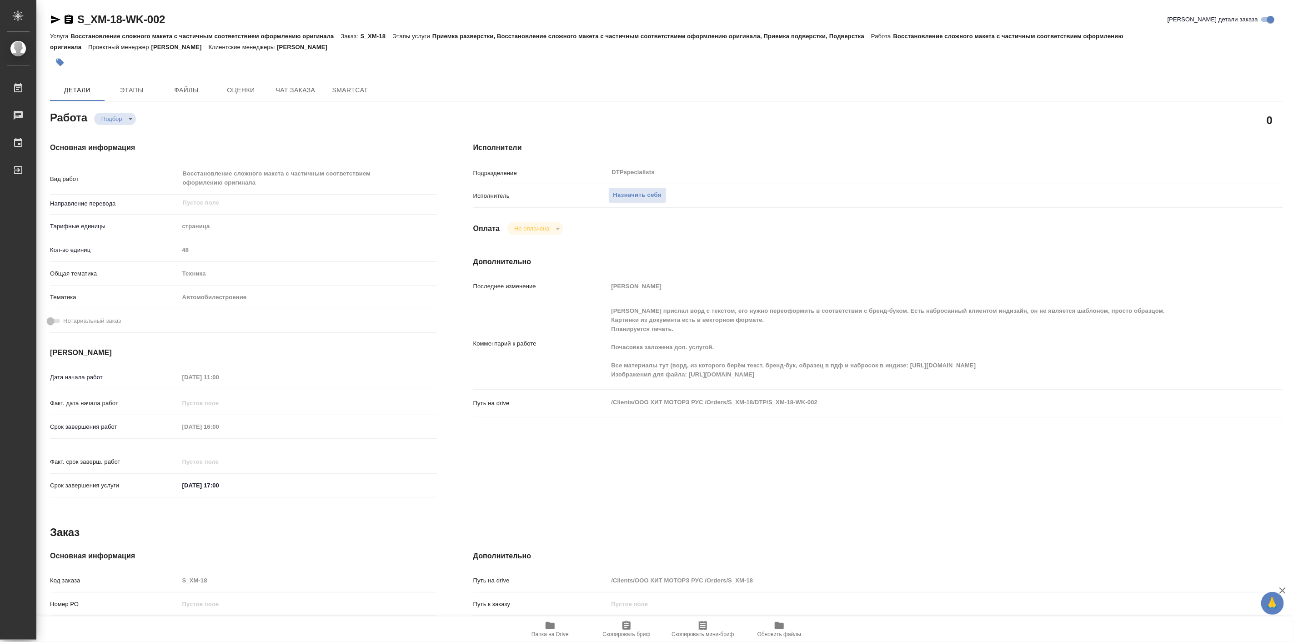
type textarea "x"
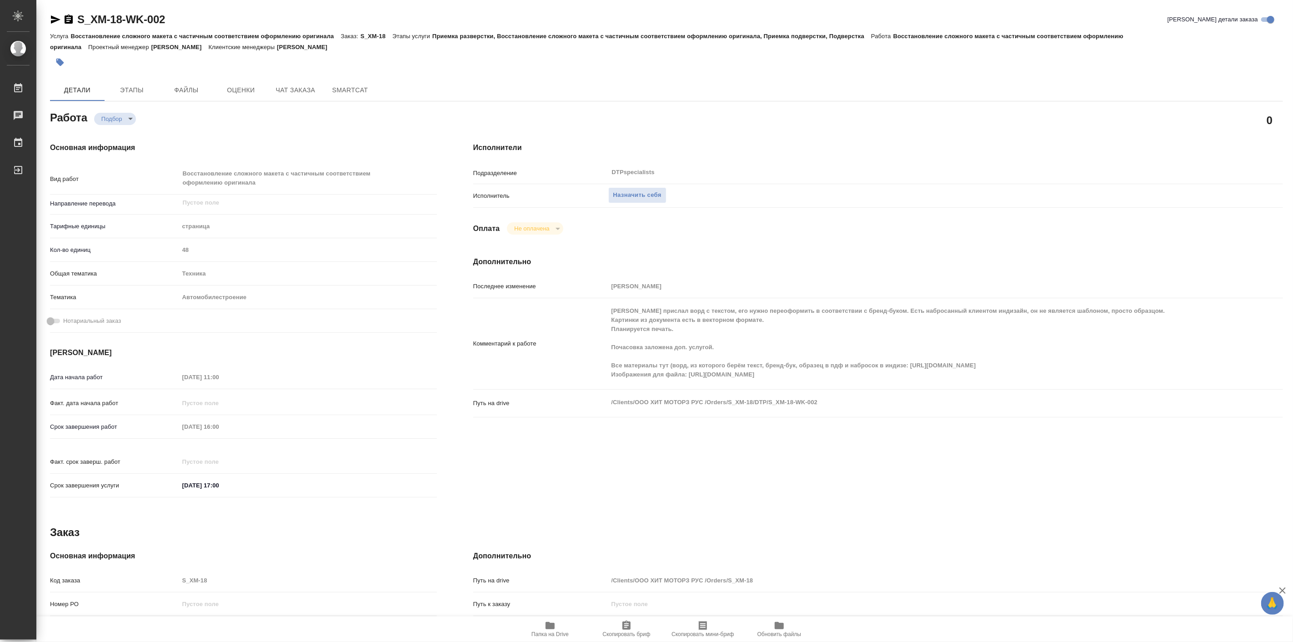
click at [183, 129] on div "Основная информация Вид работ Восстановление сложного макета с частичным соотве…" at bounding box center [243, 322] width 423 height 397
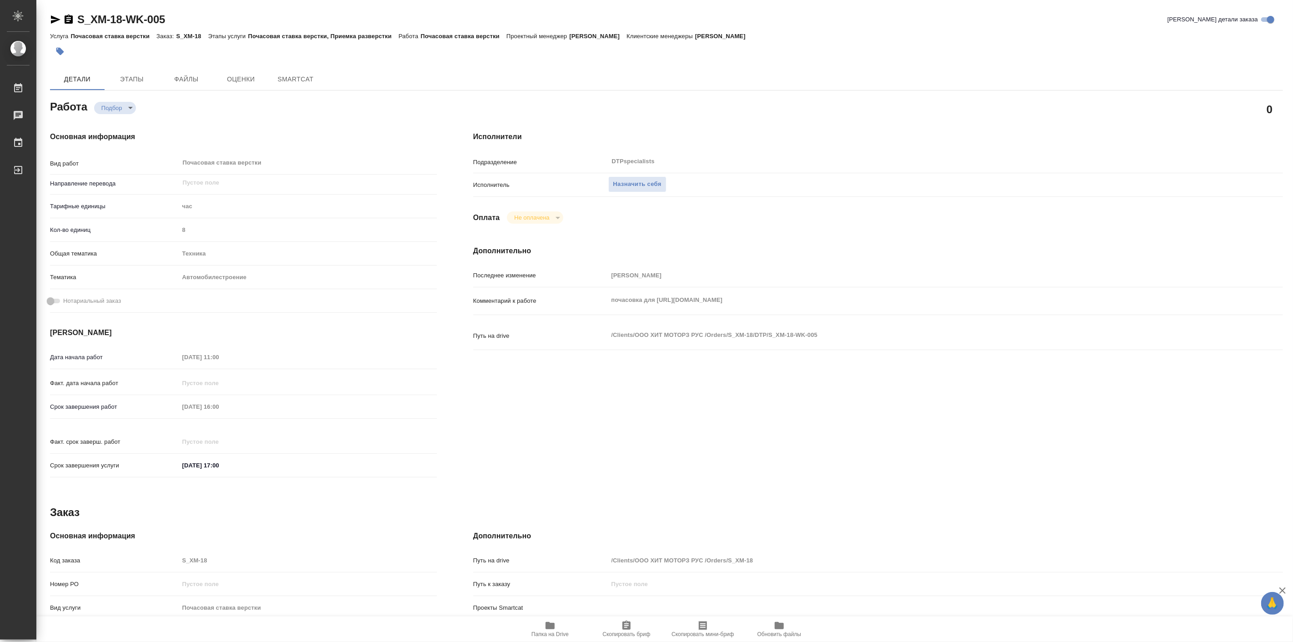
type textarea "x"
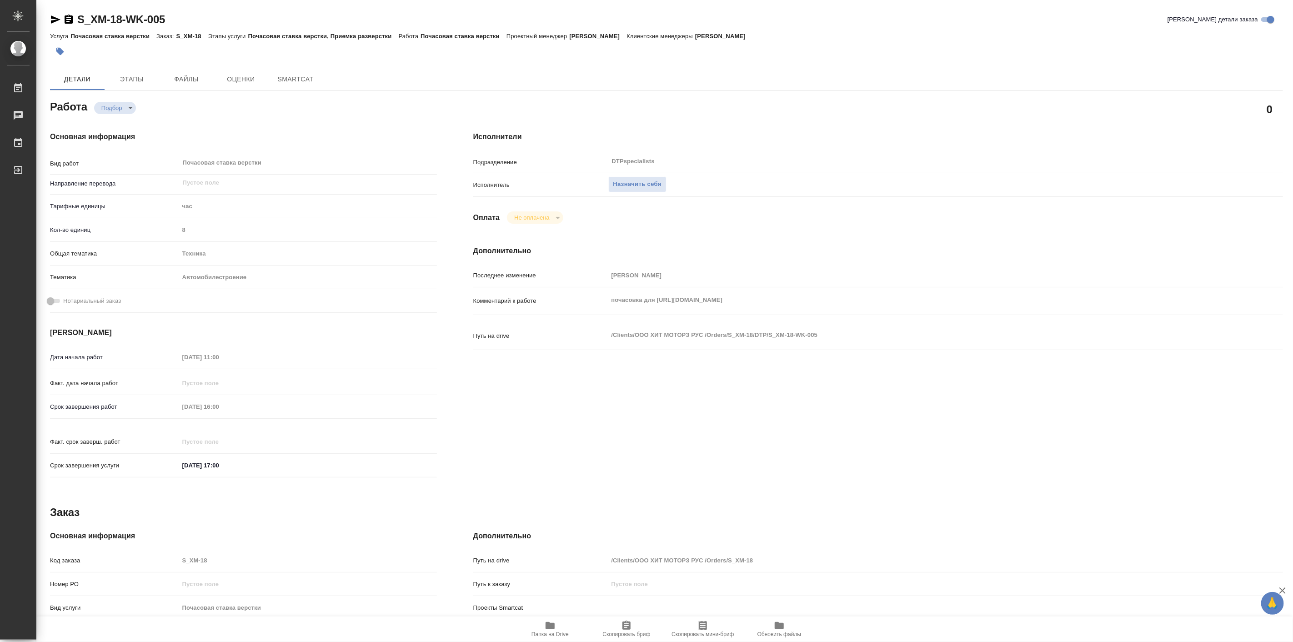
type textarea "x"
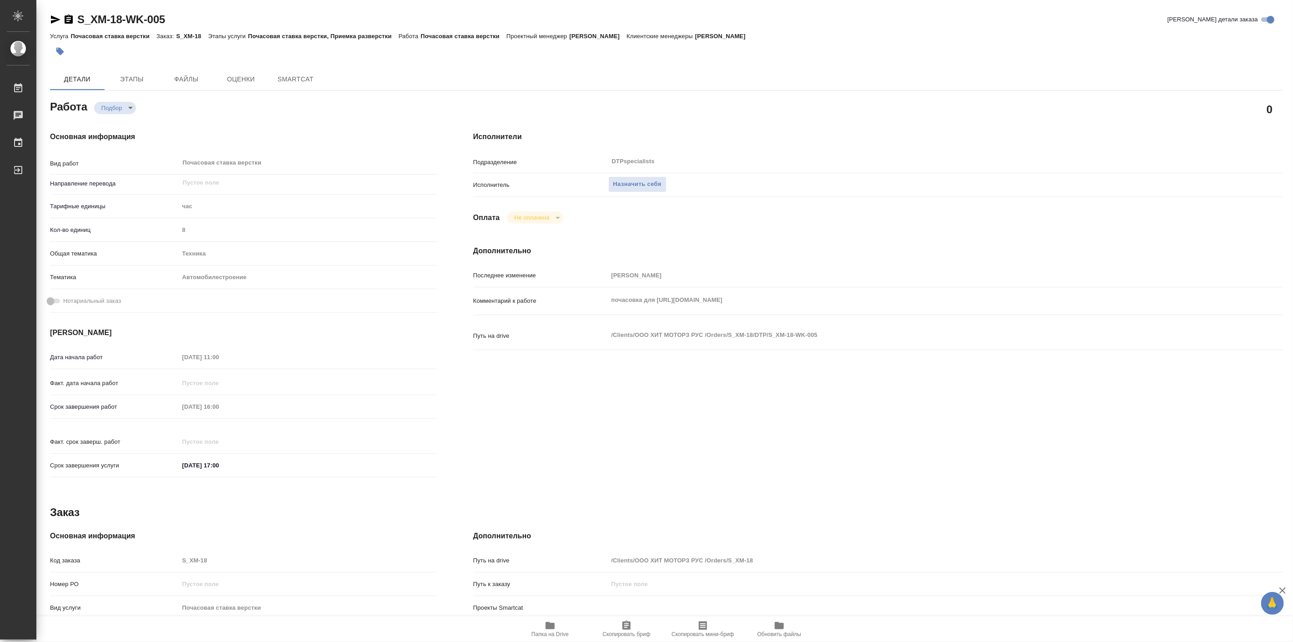
type textarea "x"
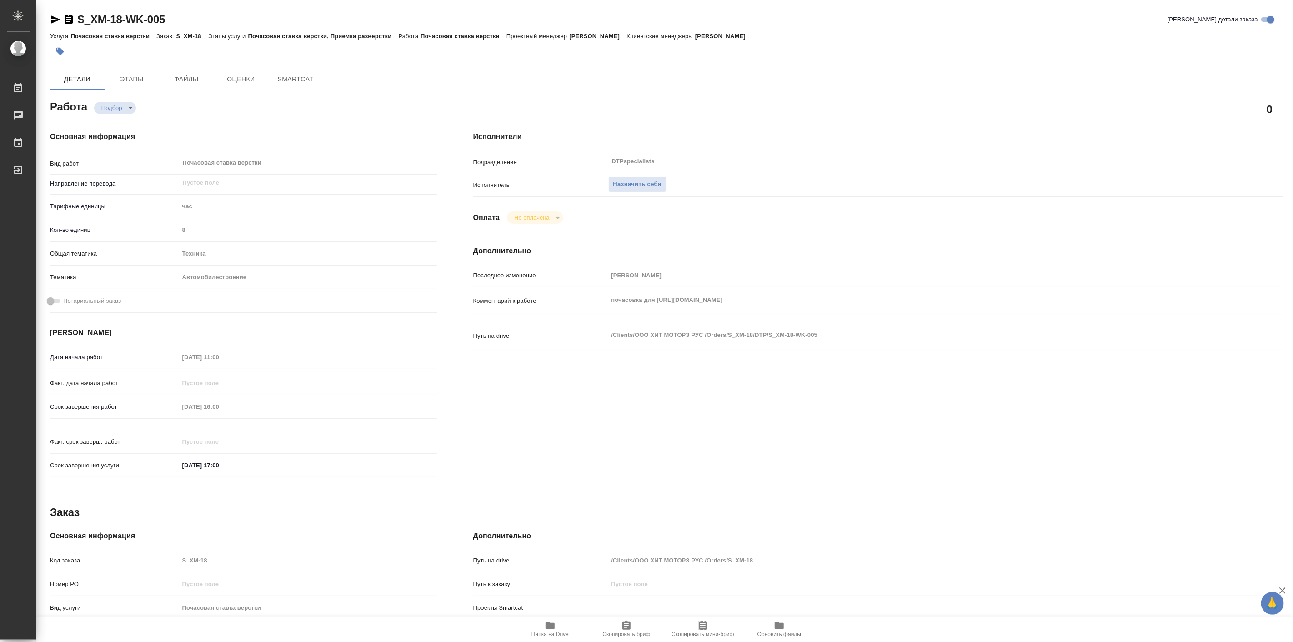
type textarea "x"
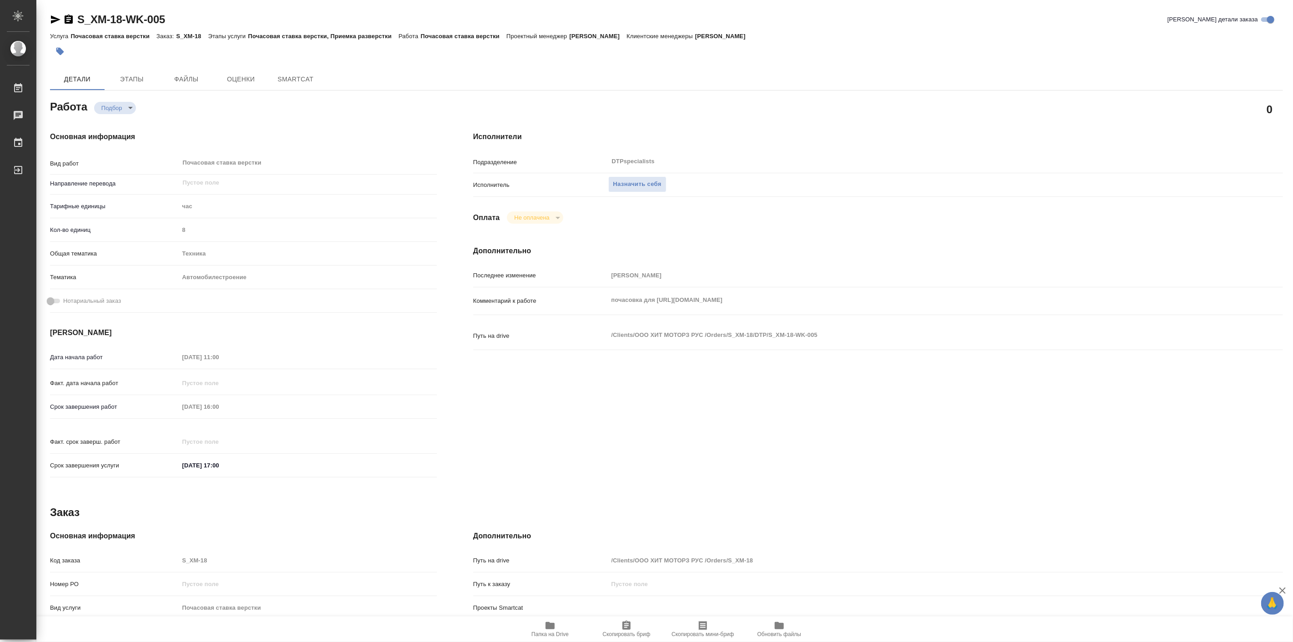
type textarea "x"
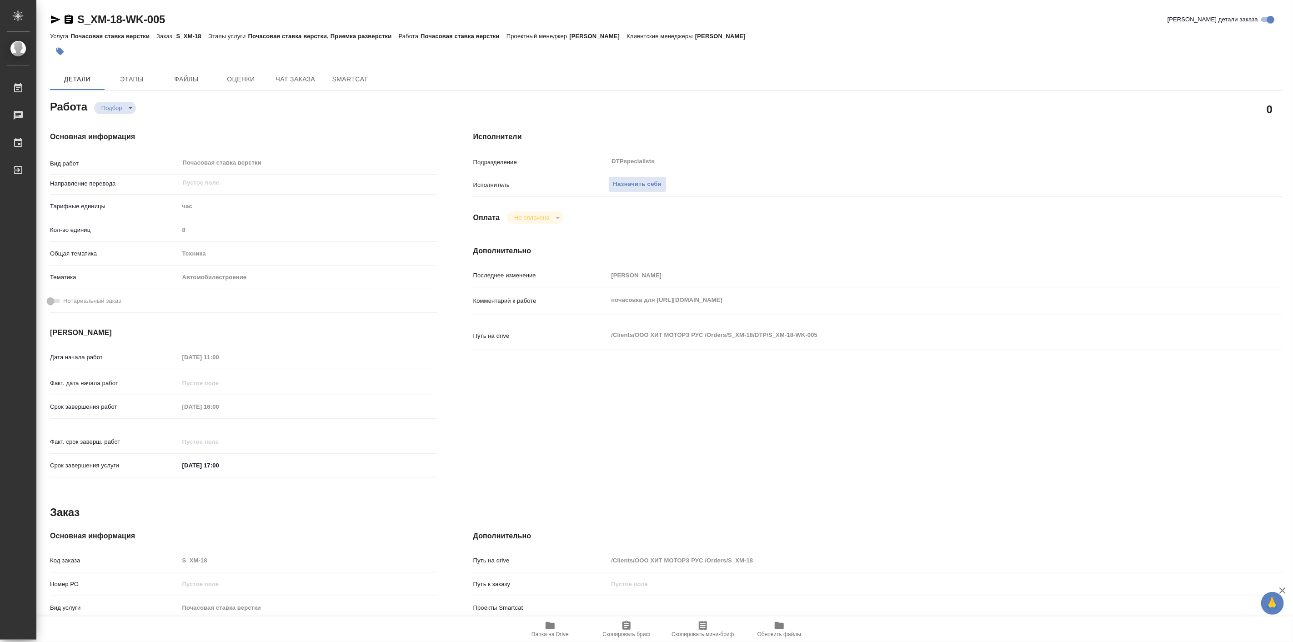
type textarea "x"
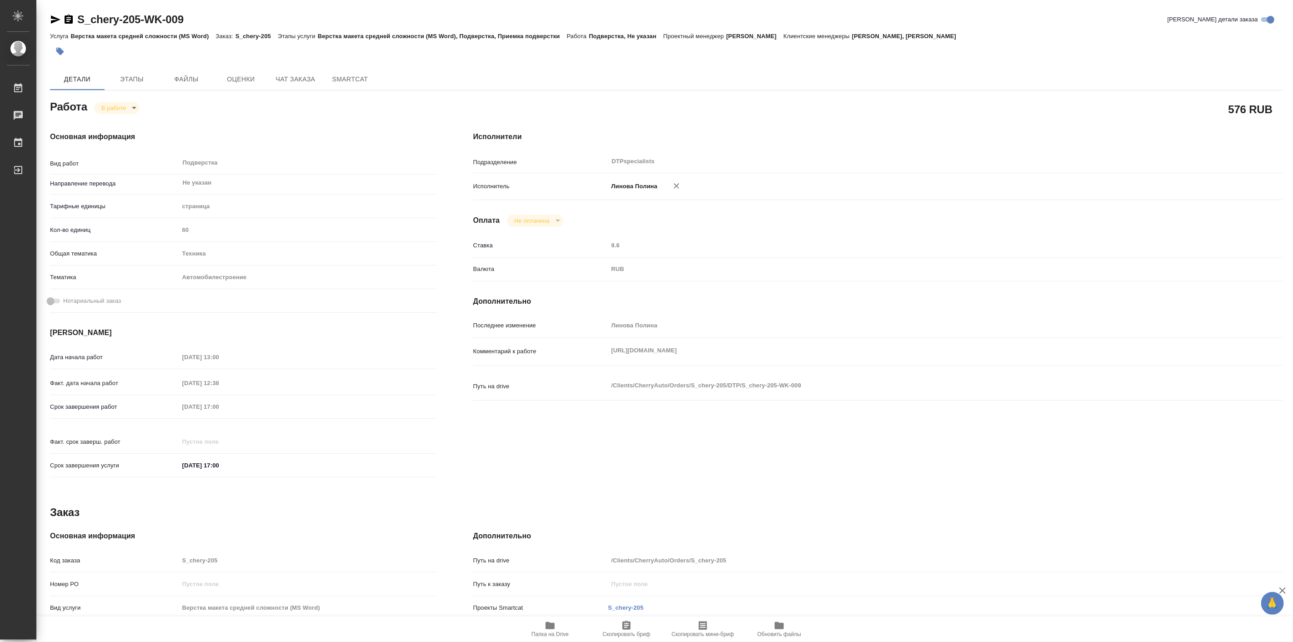
click at [339, 152] on div "Основная информация Вид работ Подверстка x ​ Направление перевода Не указан ​ Т…" at bounding box center [243, 307] width 387 height 352
